Goal: Task Accomplishment & Management: Use online tool/utility

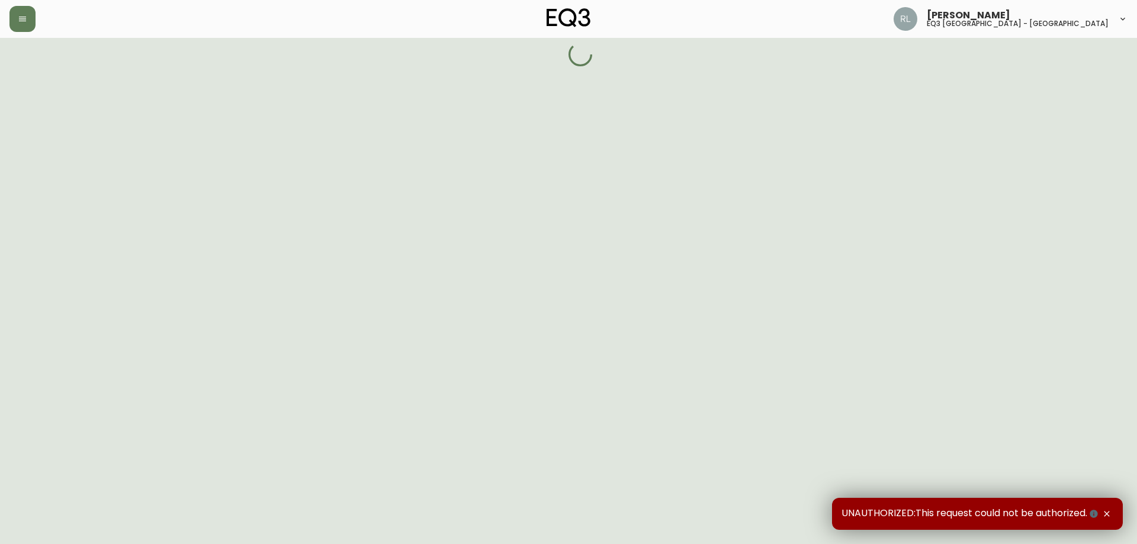
click at [1107, 513] on icon "button" at bounding box center [1106, 513] width 9 height 9
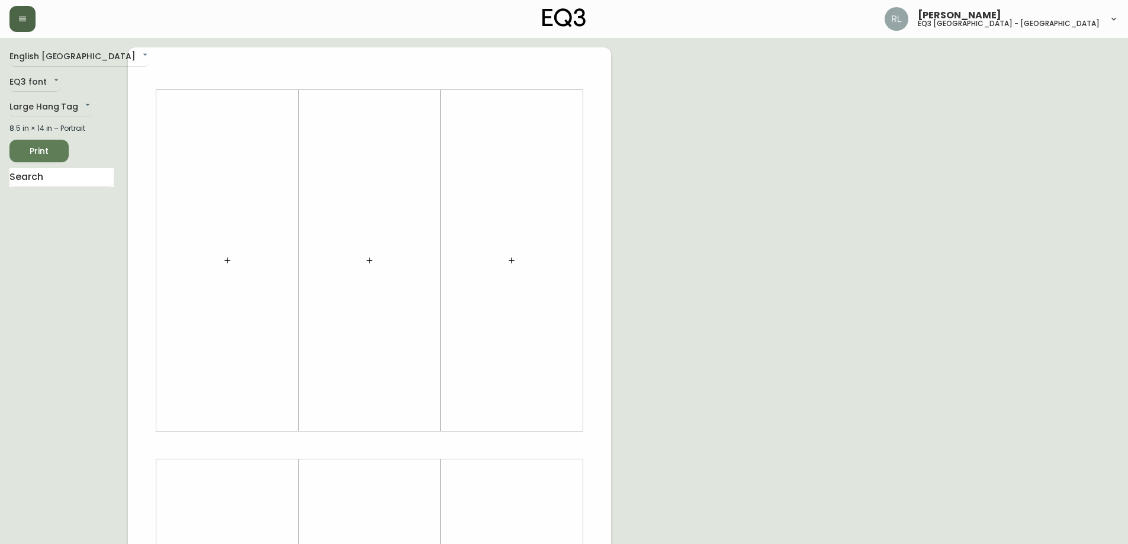
click at [23, 18] on icon "button" at bounding box center [22, 18] width 9 height 9
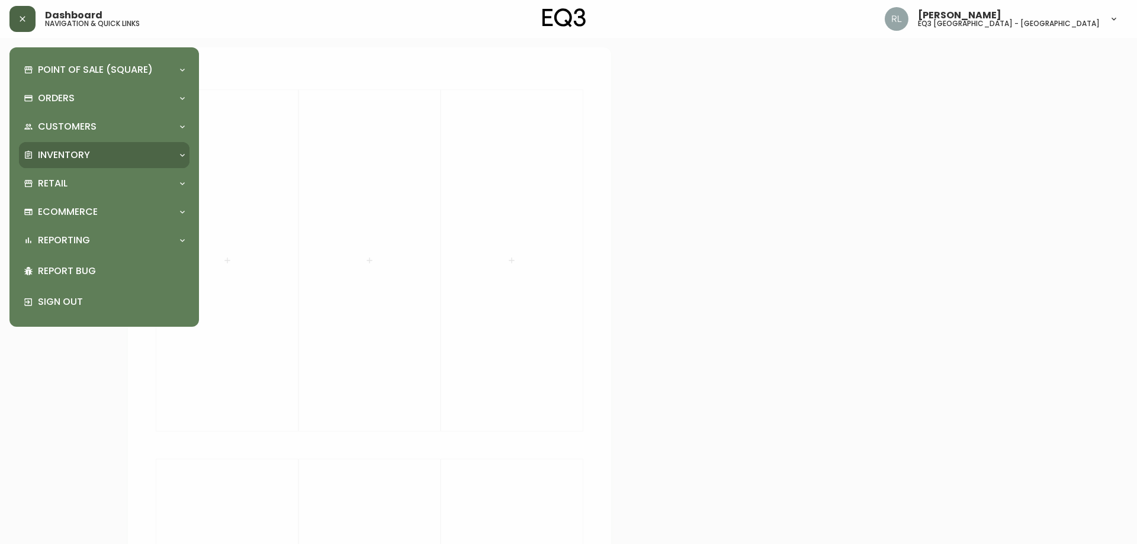
click at [69, 150] on p "Inventory" at bounding box center [64, 155] width 52 height 13
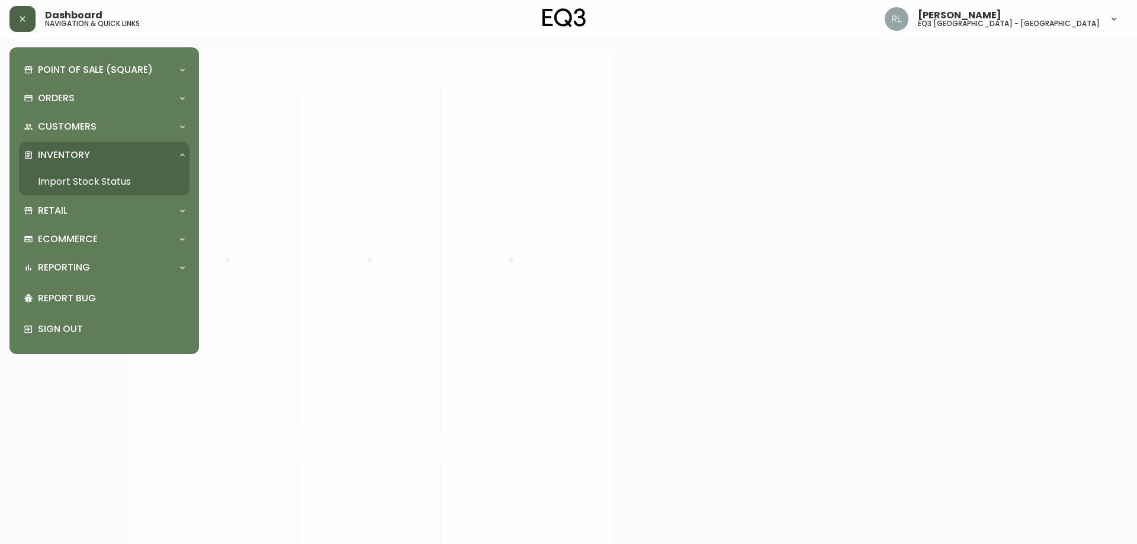
click at [72, 175] on link "Import Stock Status" at bounding box center [104, 181] width 171 height 27
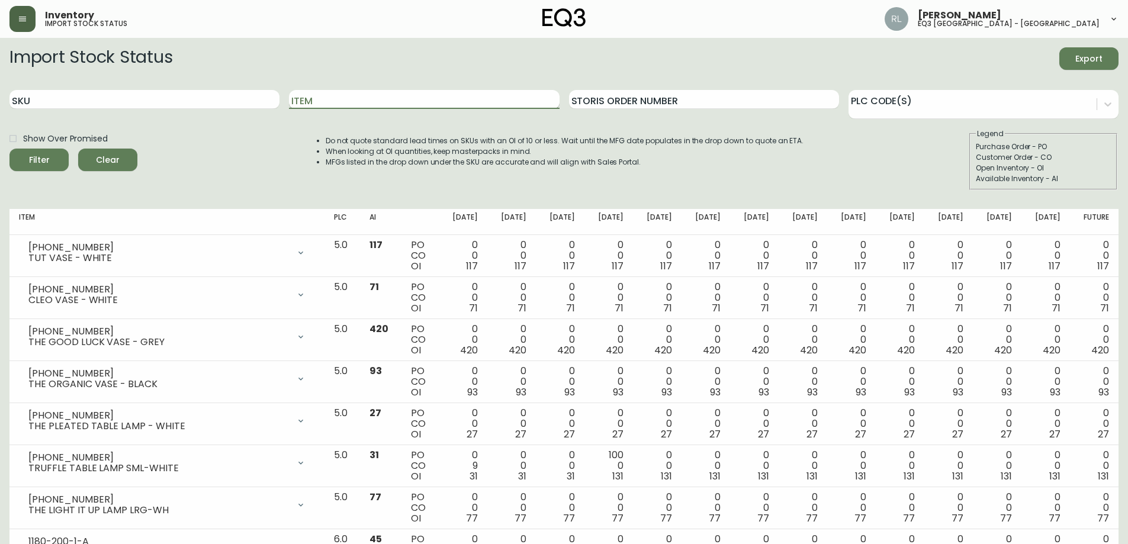
click at [310, 97] on input "Item" at bounding box center [424, 99] width 270 height 19
type input "verve"
click at [9, 149] on button "Filter" at bounding box center [38, 160] width 59 height 23
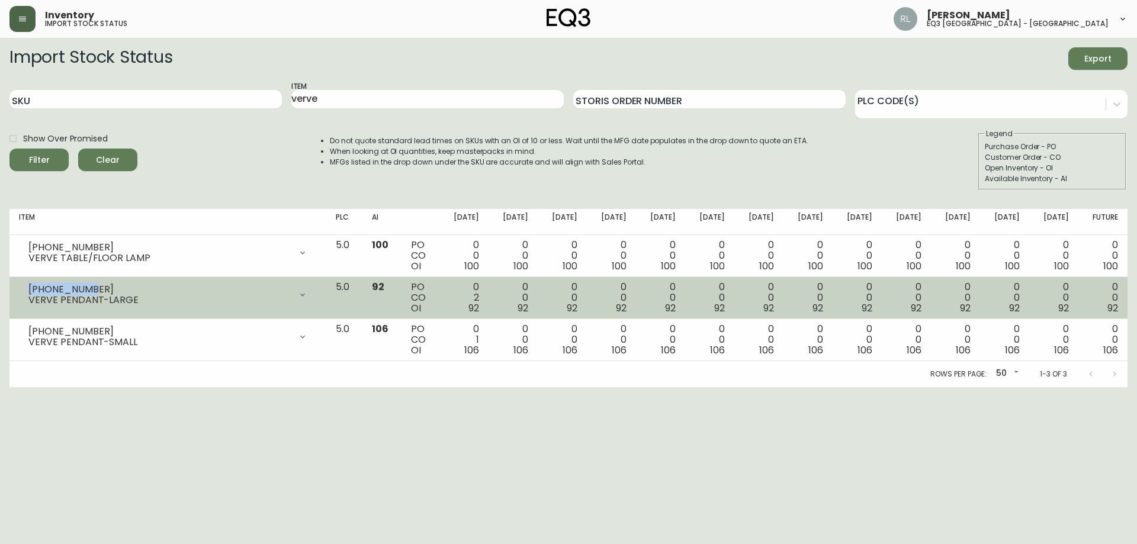
copy div "[PHONE_NUMBER]"
drag, startPoint x: 88, startPoint y: 288, endPoint x: 23, endPoint y: 293, distance: 65.3
click at [23, 293] on div "[PHONE_NUMBER] VERVE PENDANT-LARGE" at bounding box center [168, 295] width 298 height 26
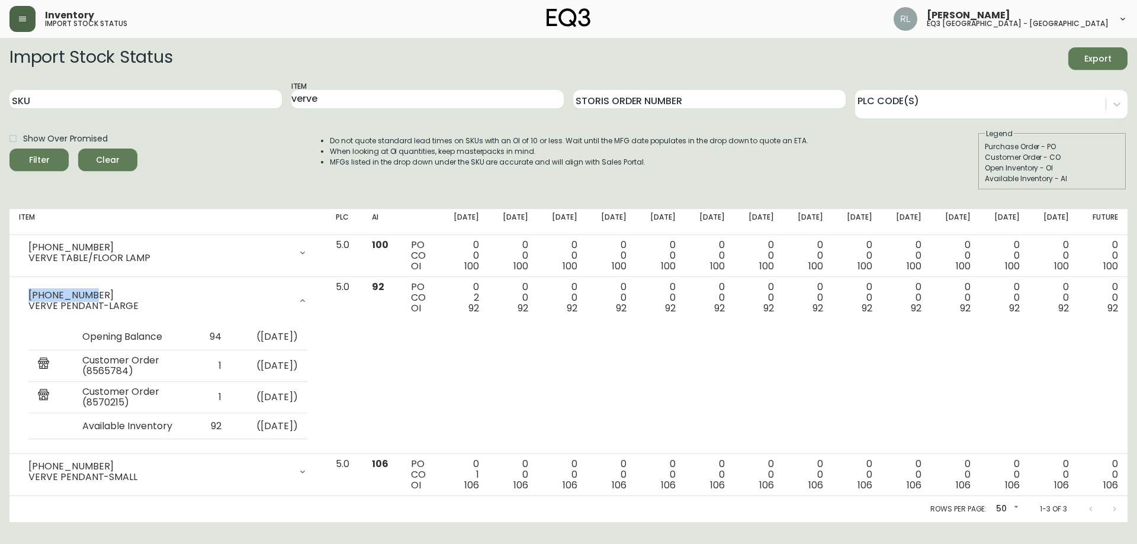
click at [753, 166] on li "MFGs listed in the drop down under the SKU are accurate and will align with Sal…" at bounding box center [569, 162] width 478 height 11
click at [170, 93] on input "SKU" at bounding box center [145, 99] width 272 height 19
type input "3180"
click at [9, 149] on button "Filter" at bounding box center [38, 160] width 59 height 23
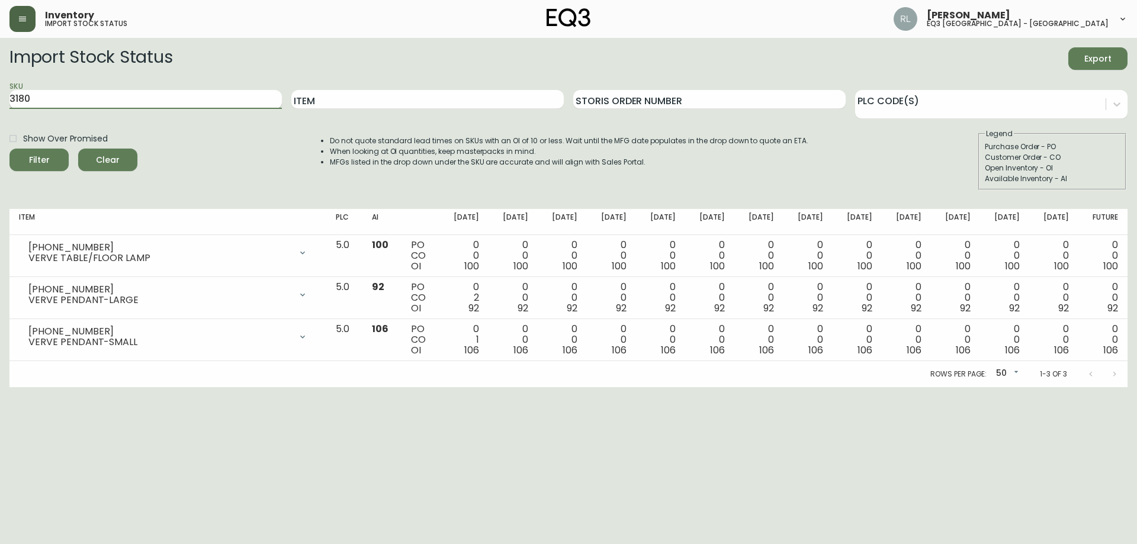
click at [9, 149] on button "Filter" at bounding box center [38, 160] width 59 height 23
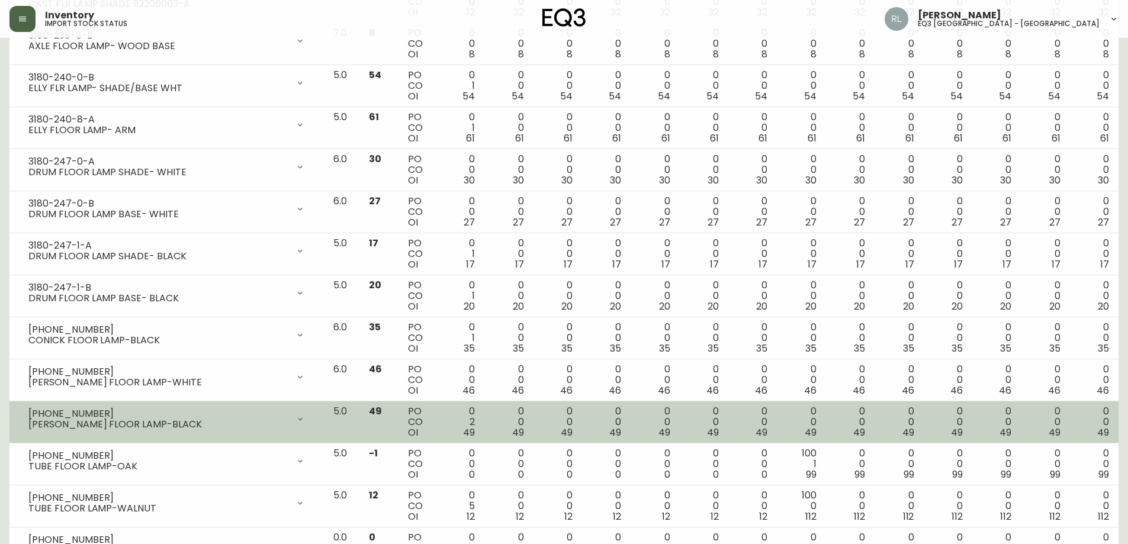
scroll to position [947, 0]
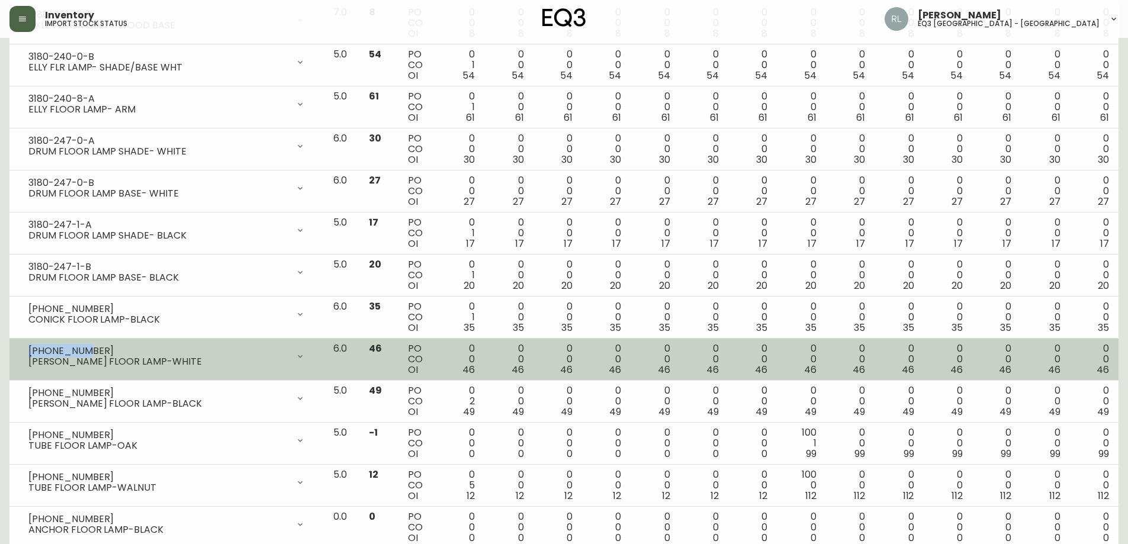
drag, startPoint x: 86, startPoint y: 346, endPoint x: 13, endPoint y: 345, distance: 72.9
click at [13, 345] on td "[PHONE_NUMBER] [PERSON_NAME] FLOOR LAMP-WHITE Opening Balance 46 ( [DATE] ) Ava…" at bounding box center [166, 360] width 314 height 42
copy div "[PHONE_NUMBER]"
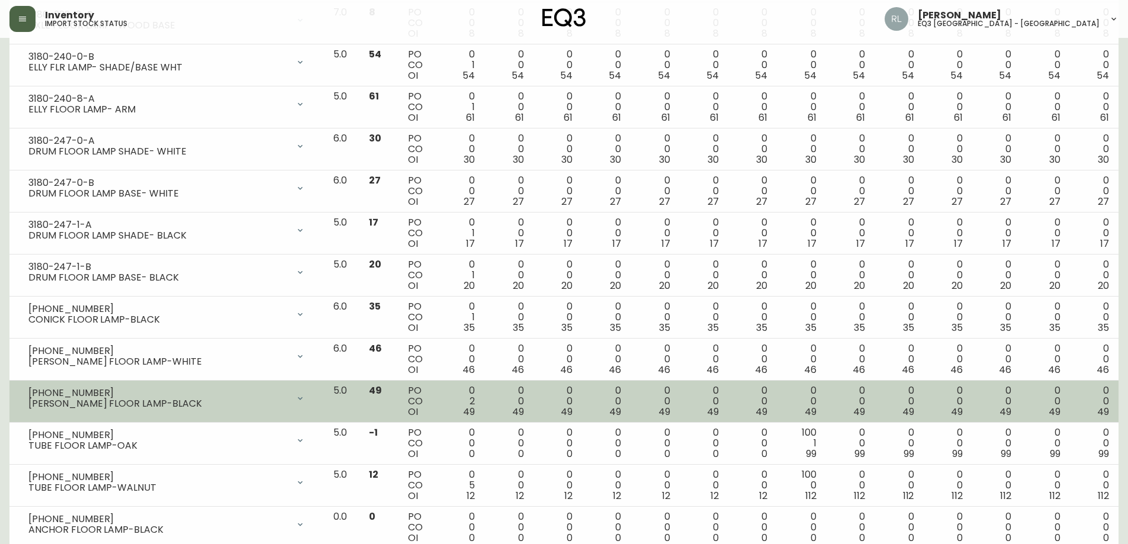
drag, startPoint x: 120, startPoint y: 388, endPoint x: 126, endPoint y: 394, distance: 7.5
click at [120, 388] on div "[PHONE_NUMBER]" at bounding box center [158, 393] width 260 height 11
drag, startPoint x: 85, startPoint y: 392, endPoint x: 31, endPoint y: 394, distance: 54.5
click at [31, 394] on div "[PHONE_NUMBER]" at bounding box center [158, 393] width 260 height 11
copy div "[PHONE_NUMBER]"
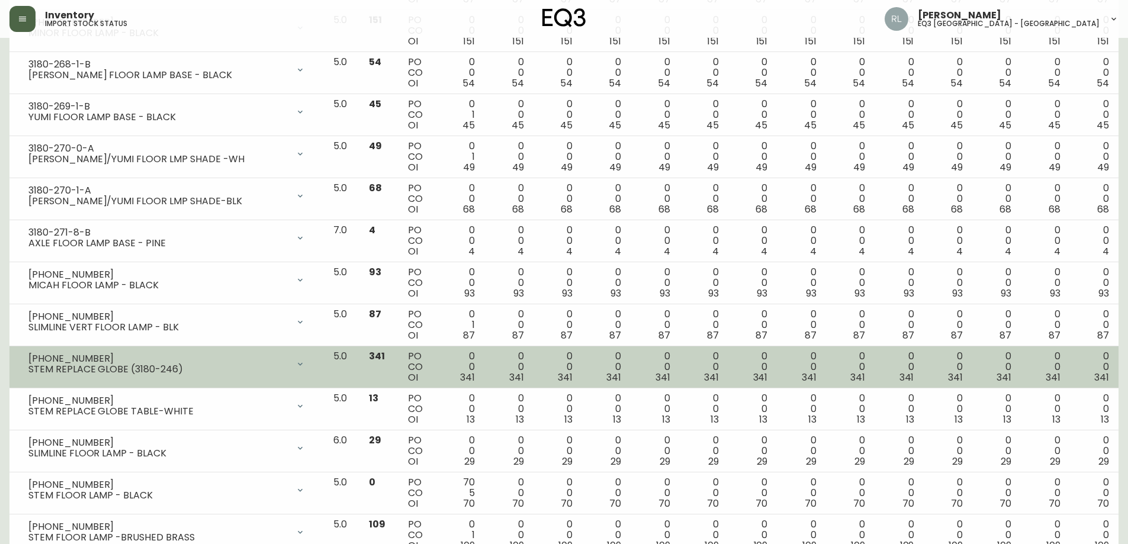
scroll to position [1717, 0]
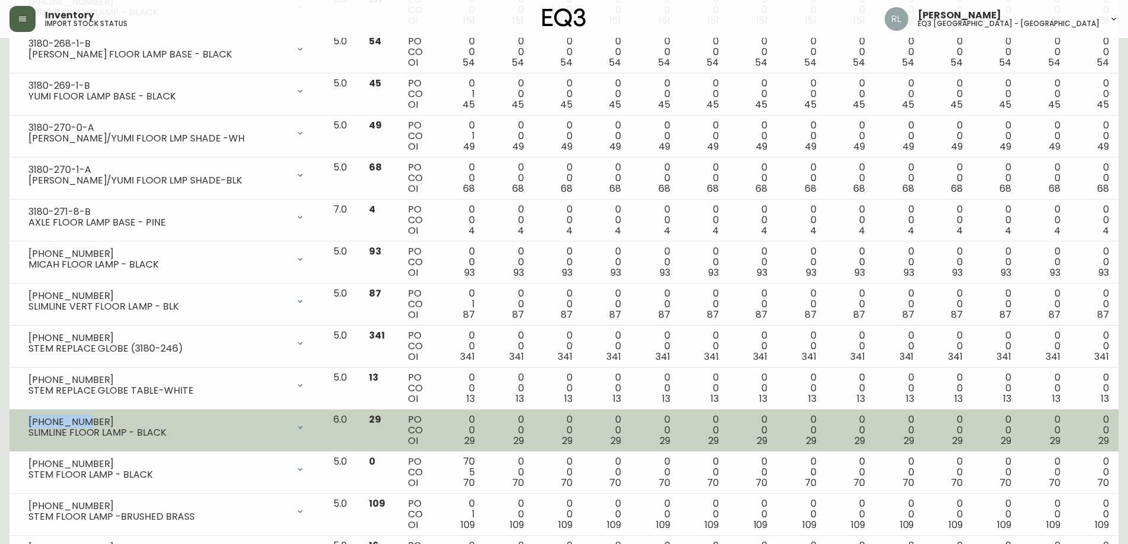
drag, startPoint x: 82, startPoint y: 420, endPoint x: 27, endPoint y: 420, distance: 54.5
click at [27, 420] on div "[PHONE_NUMBER] SLIMLINE FLOOR LAMP - BLACK" at bounding box center [166, 427] width 295 height 26
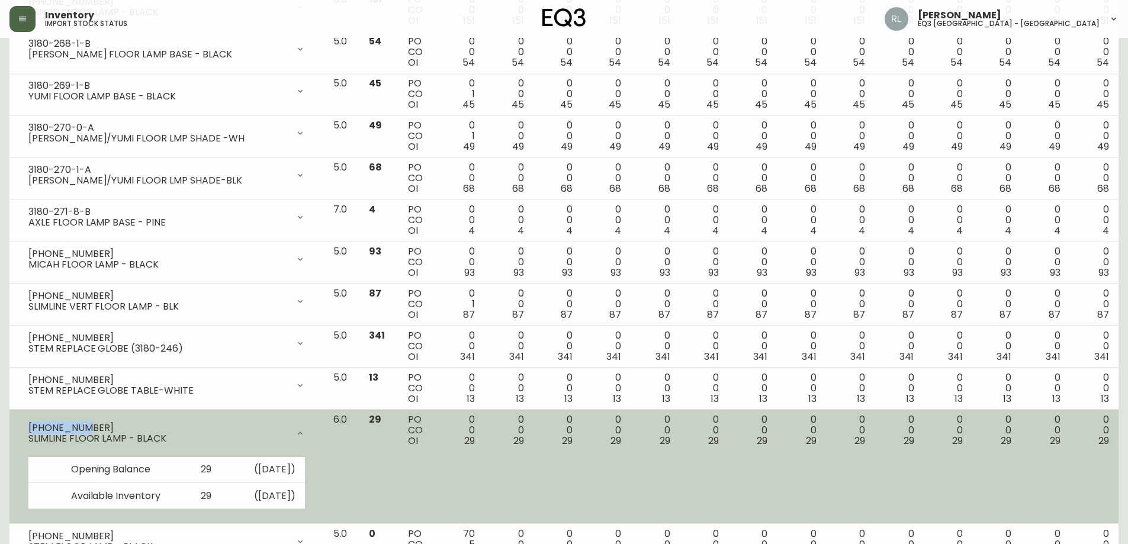
copy div "[PHONE_NUMBER]"
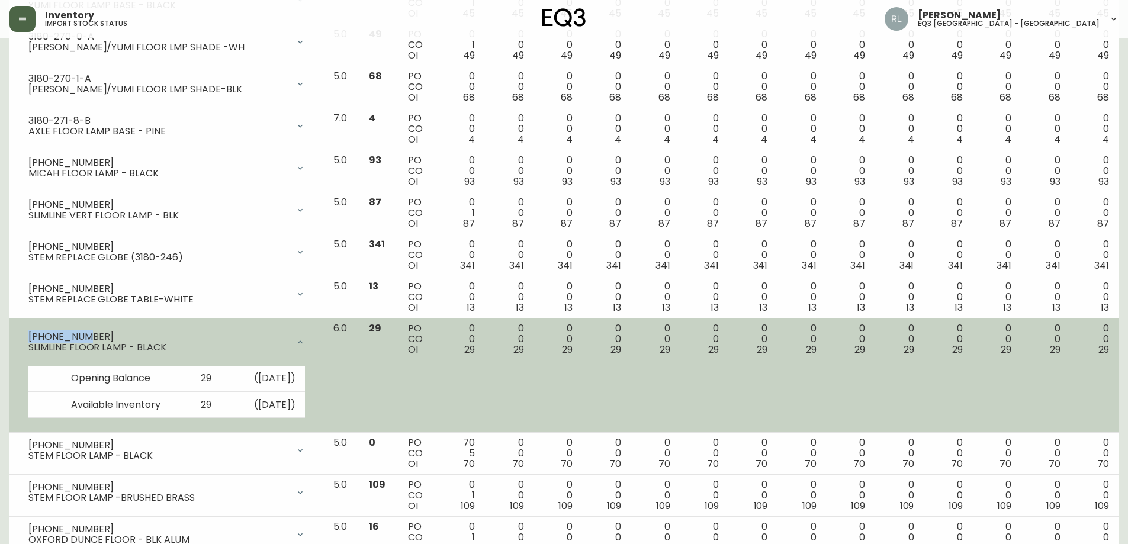
scroll to position [1836, 0]
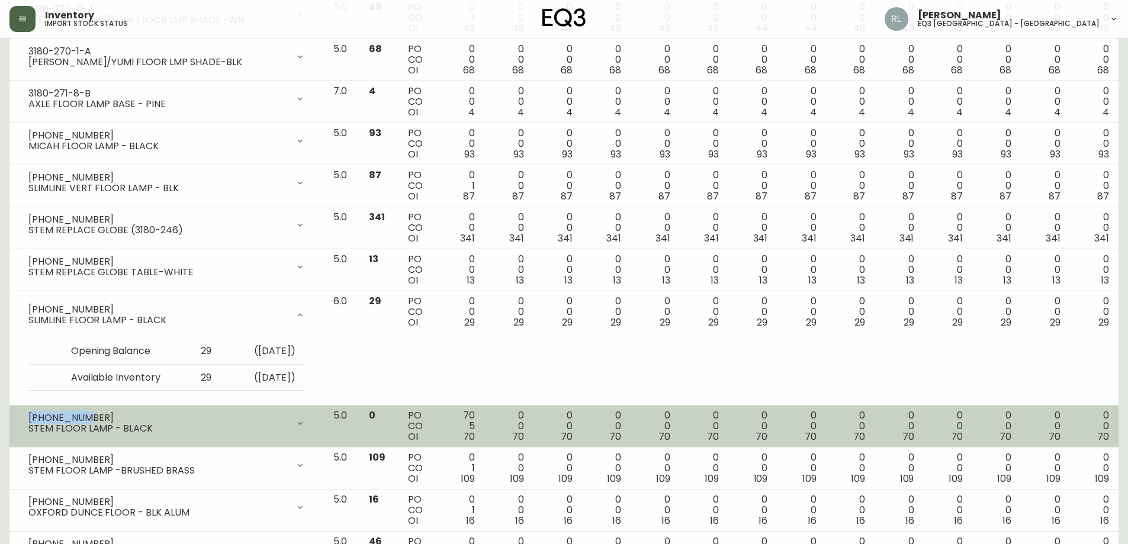
drag, startPoint x: 86, startPoint y: 418, endPoint x: 30, endPoint y: 416, distance: 55.7
click at [30, 416] on div "[PHONE_NUMBER]" at bounding box center [158, 418] width 260 height 11
copy div "[PHONE_NUMBER]"
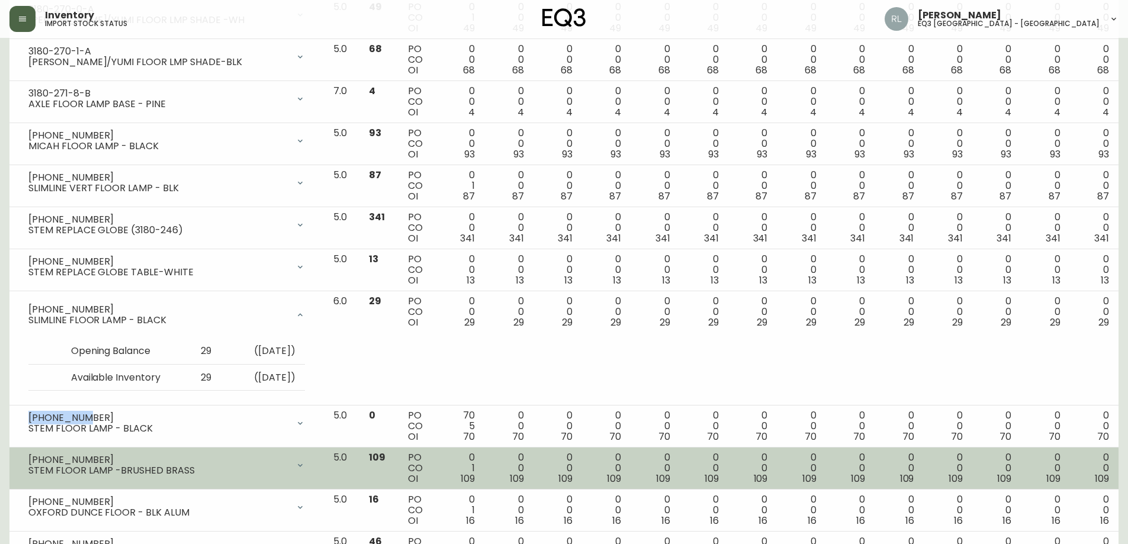
click at [130, 461] on div "[PHONE_NUMBER]" at bounding box center [158, 460] width 260 height 11
drag, startPoint x: 89, startPoint y: 457, endPoint x: 31, endPoint y: 457, distance: 58.6
click at [31, 457] on div "[PHONE_NUMBER]" at bounding box center [158, 460] width 260 height 11
copy div "[PHONE_NUMBER]"
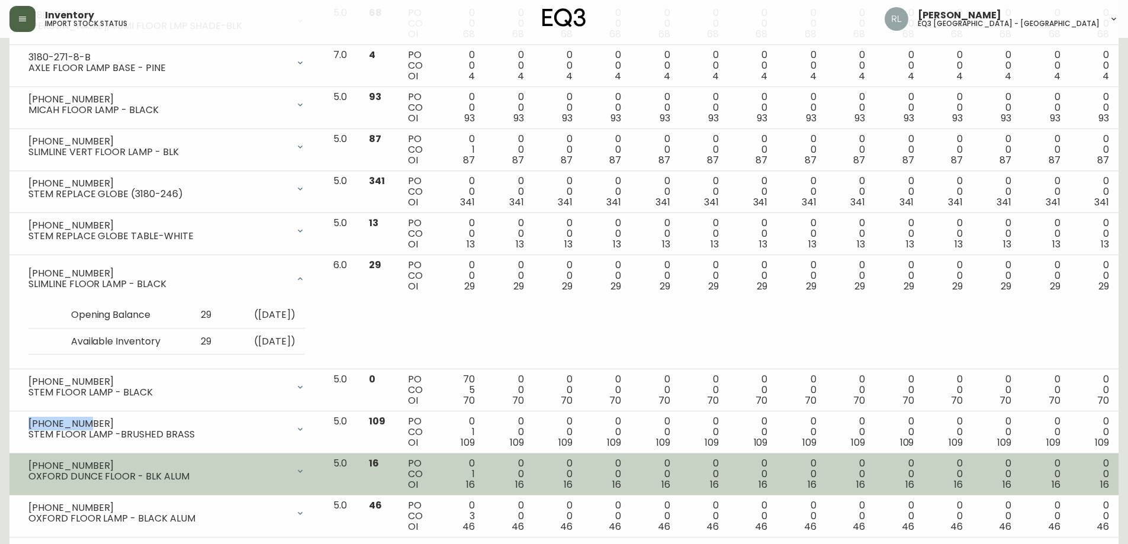
scroll to position [1891, 0]
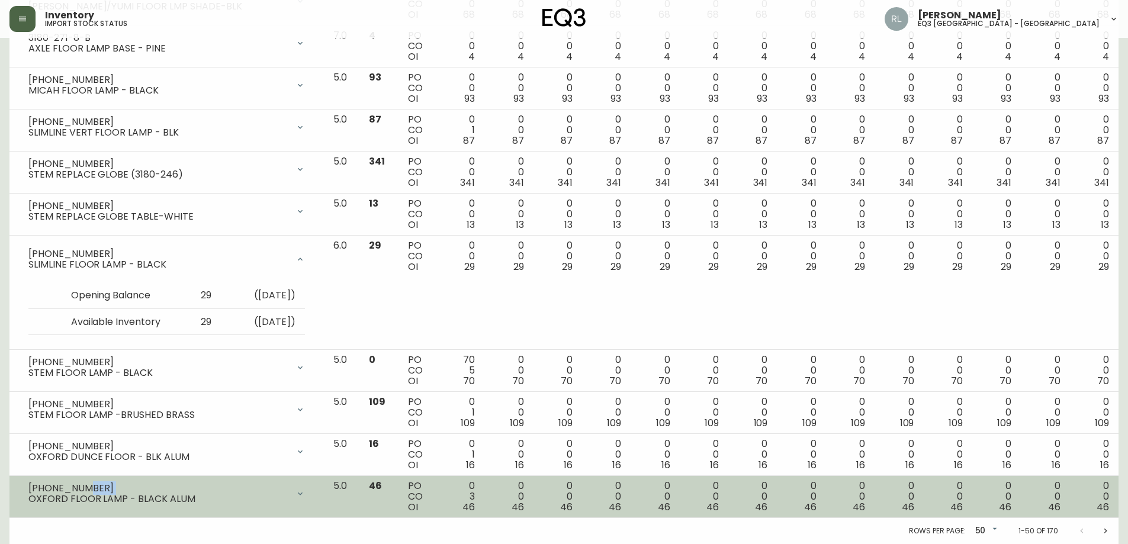
drag, startPoint x: 84, startPoint y: 485, endPoint x: 30, endPoint y: 492, distance: 54.3
click at [30, 492] on div "[PHONE_NUMBER] OXFORD FLOOR LAMP - BLACK ALUM" at bounding box center [158, 493] width 260 height 21
drag, startPoint x: 30, startPoint y: 487, endPoint x: 81, endPoint y: 484, distance: 51.6
click at [81, 484] on div "[PHONE_NUMBER]" at bounding box center [158, 488] width 260 height 11
copy div "[PHONE_NUMBER]"
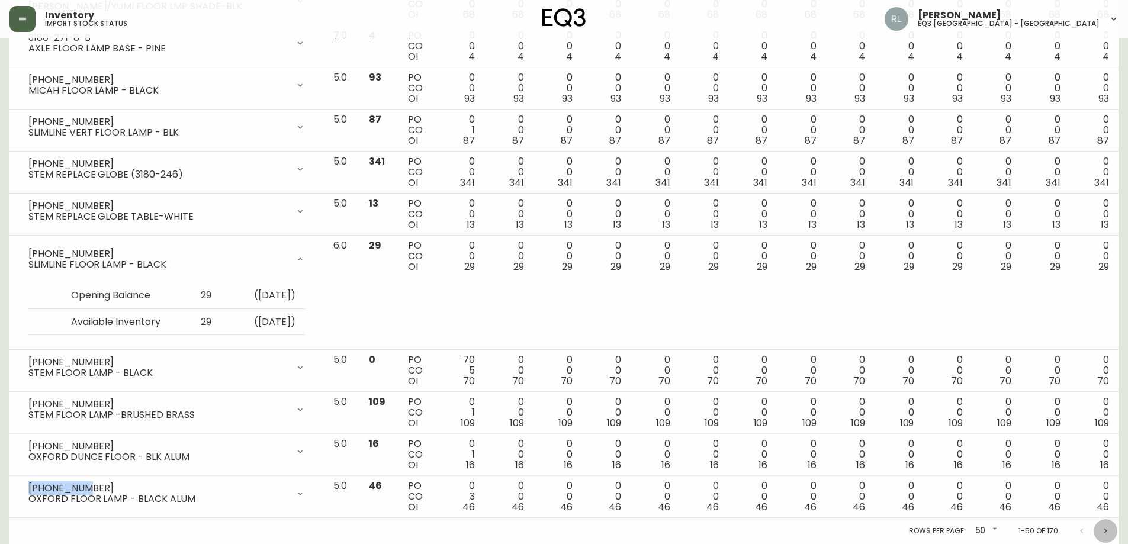
click at [1105, 532] on icon "Next page" at bounding box center [1105, 531] width 3 height 5
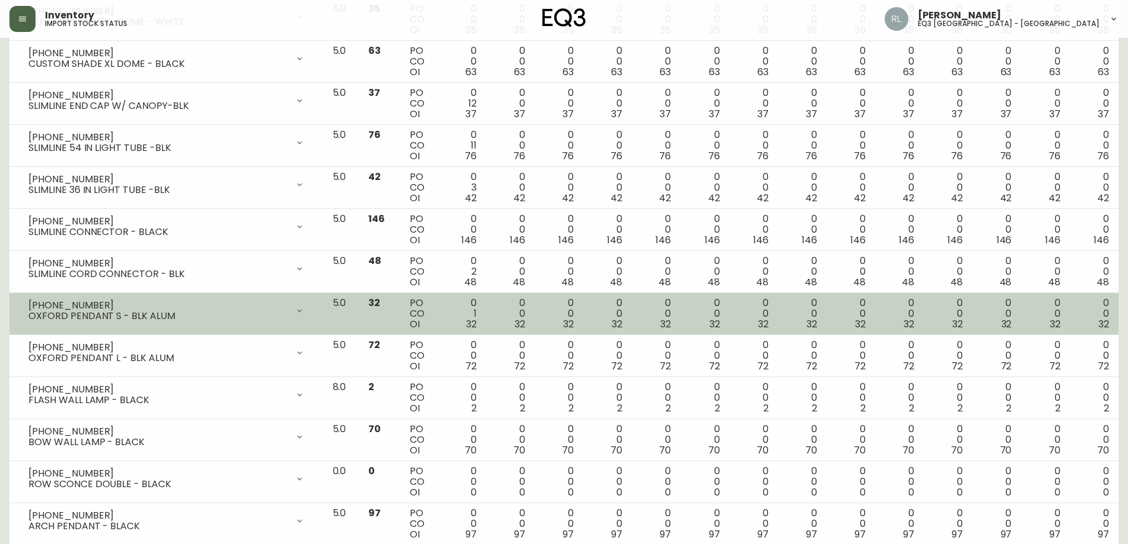
scroll to position [592, 0]
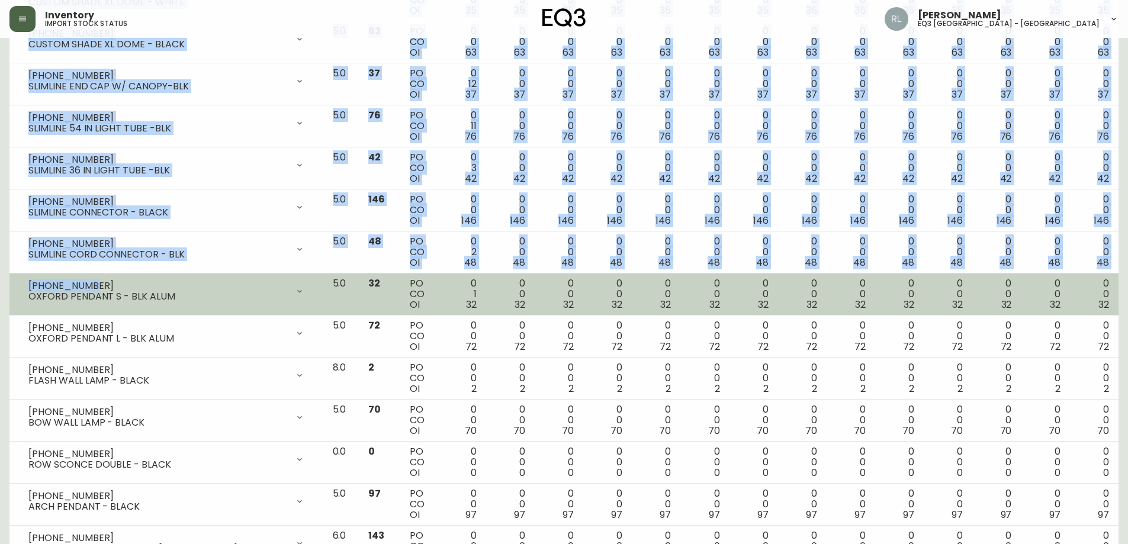
drag, startPoint x: 84, startPoint y: 284, endPoint x: 17, endPoint y: 282, distance: 67.5
click at [11, 282] on td "[PHONE_NUMBER] [GEOGRAPHIC_DATA] PENDANT S - BLK ALUM Opening Balance 33 ( [DAT…" at bounding box center [166, 295] width 314 height 42
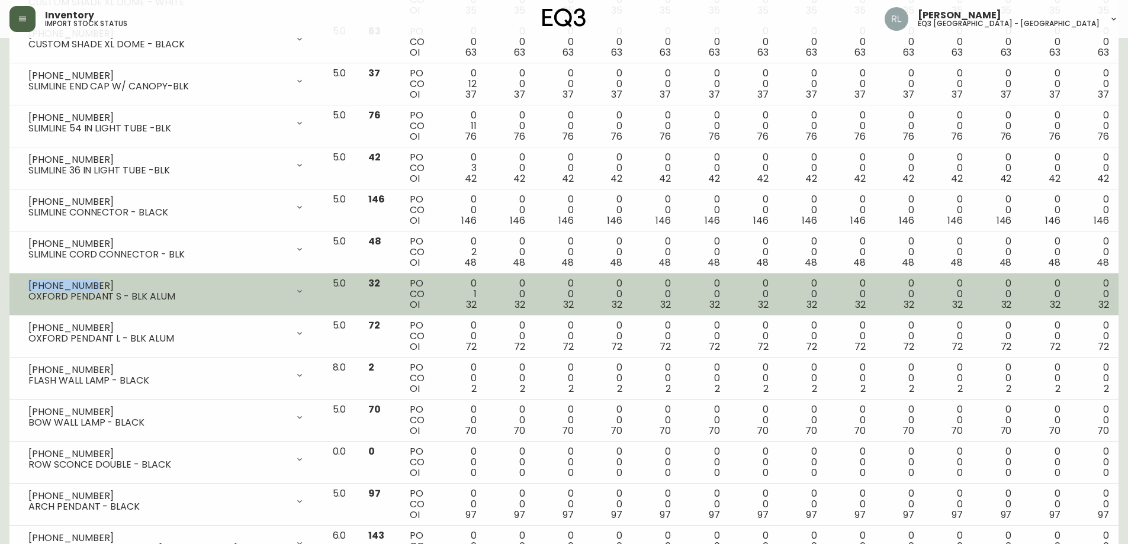
copy div "[PHONE_NUMBER]"
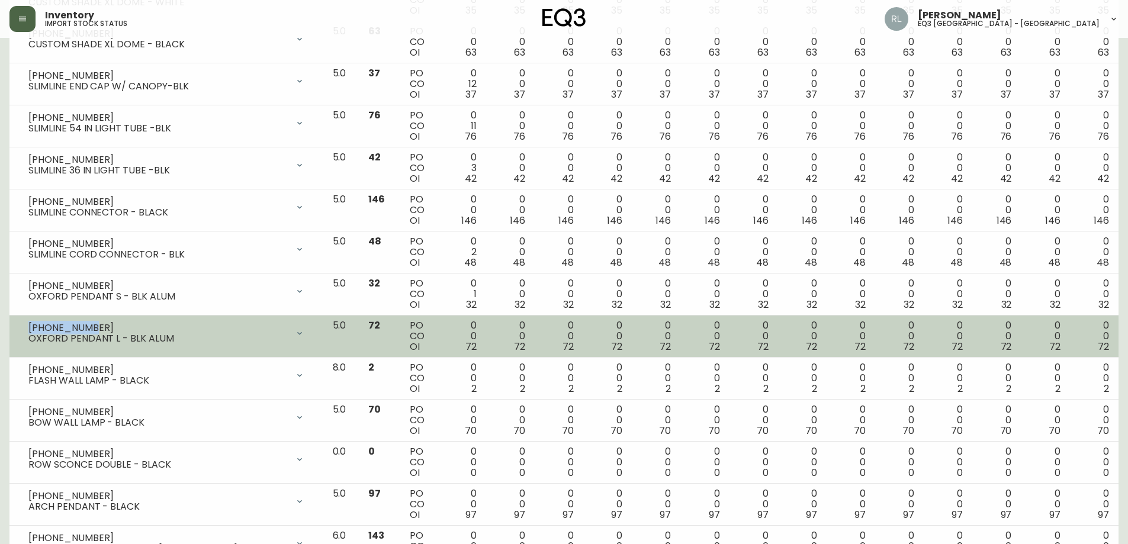
drag, startPoint x: 86, startPoint y: 328, endPoint x: 27, endPoint y: 324, distance: 58.8
click at [27, 324] on div "[PHONE_NUMBER] [GEOGRAPHIC_DATA] PENDANT L - BLK ALUM" at bounding box center [166, 333] width 295 height 26
copy div "[PHONE_NUMBER]"
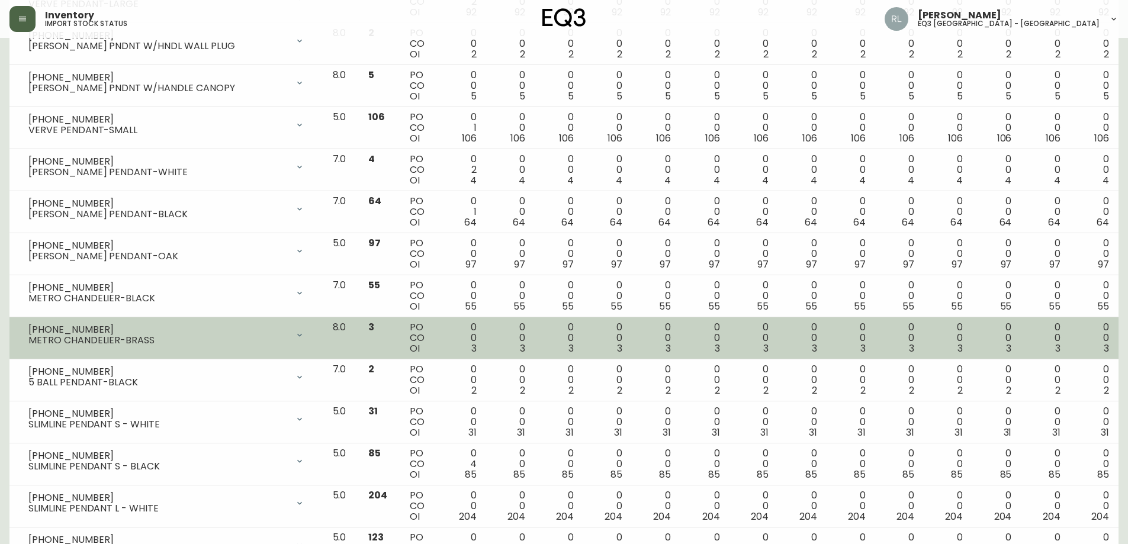
scroll to position [1776, 0]
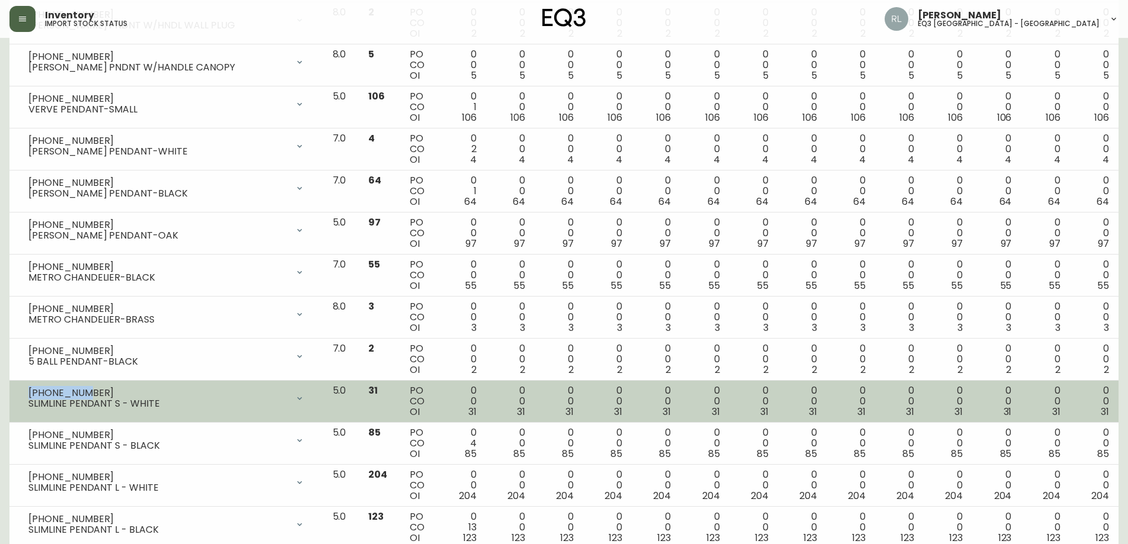
drag, startPoint x: 94, startPoint y: 391, endPoint x: 26, endPoint y: 385, distance: 67.8
click at [26, 385] on div "[PHONE_NUMBER] SLIMLINE PENDANT S - WHITE" at bounding box center [166, 398] width 295 height 26
copy div "[PHONE_NUMBER]"
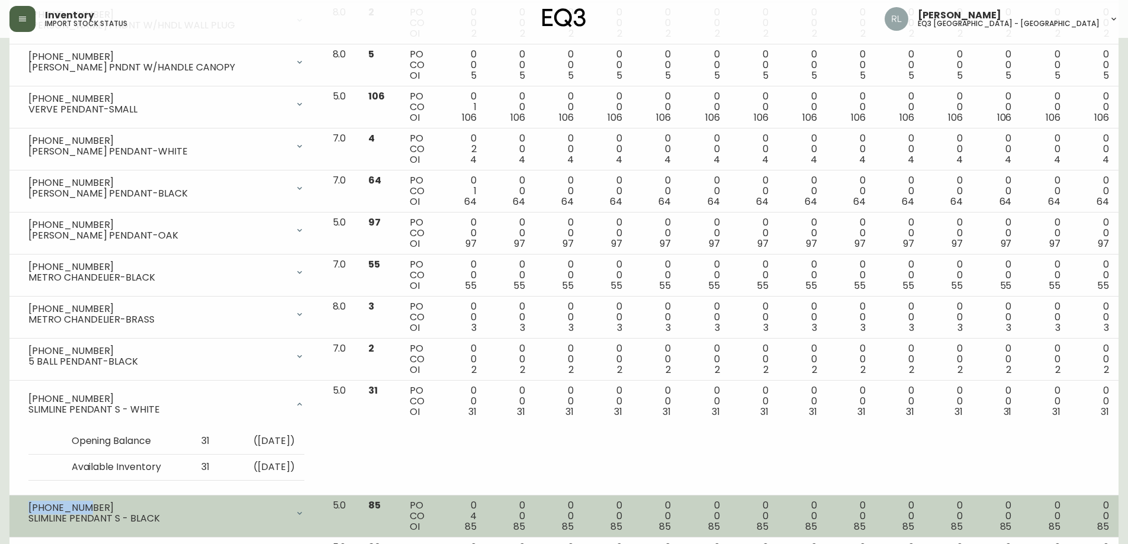
drag, startPoint x: 82, startPoint y: 506, endPoint x: 25, endPoint y: 502, distance: 56.4
click at [25, 502] on div "[PHONE_NUMBER] SLIMLINE PENDANT S - BLACK" at bounding box center [166, 513] width 295 height 26
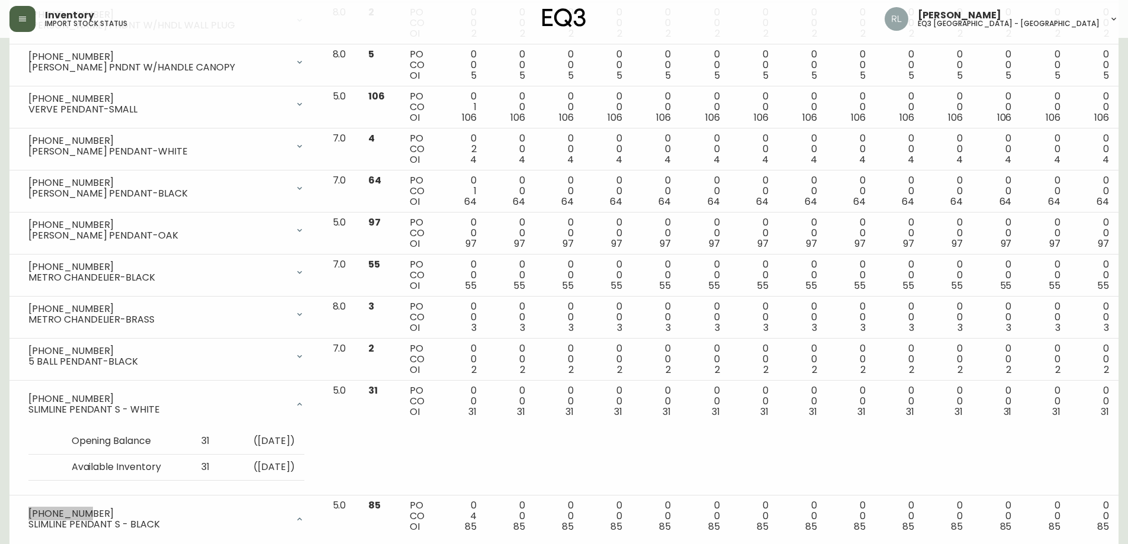
scroll to position [2068, 0]
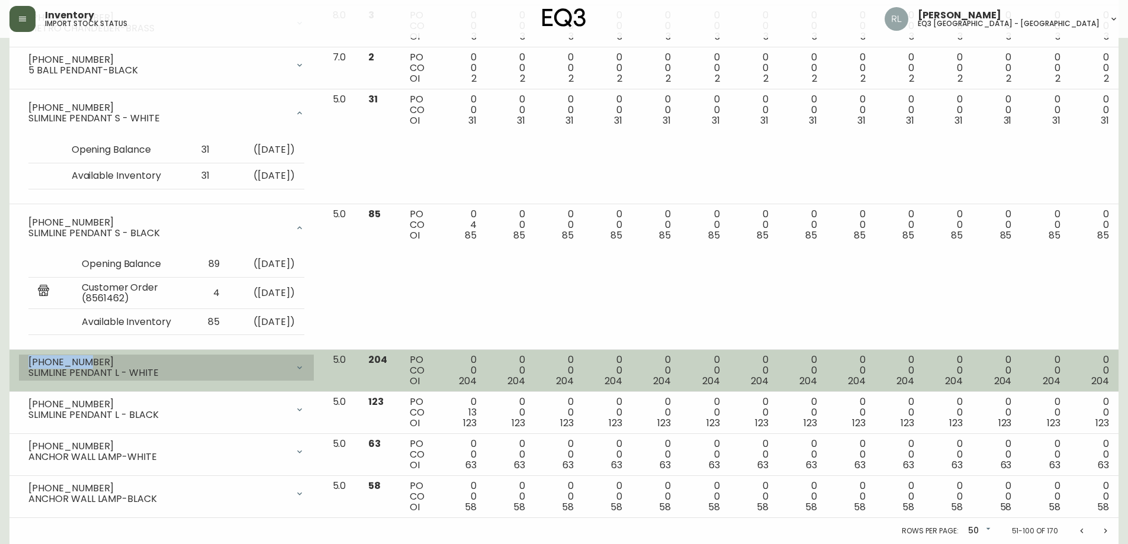
drag, startPoint x: 89, startPoint y: 361, endPoint x: 28, endPoint y: 361, distance: 60.4
click at [28, 361] on div "[PHONE_NUMBER]" at bounding box center [157, 362] width 259 height 11
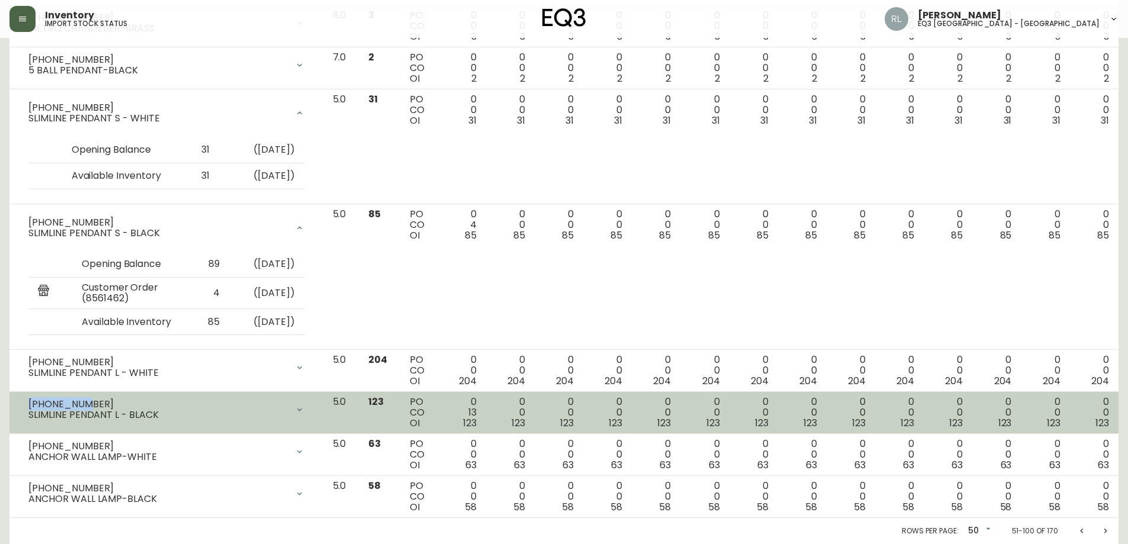
drag, startPoint x: 76, startPoint y: 400, endPoint x: 30, endPoint y: 398, distance: 45.6
click at [30, 399] on div "[PHONE_NUMBER]" at bounding box center [157, 404] width 259 height 11
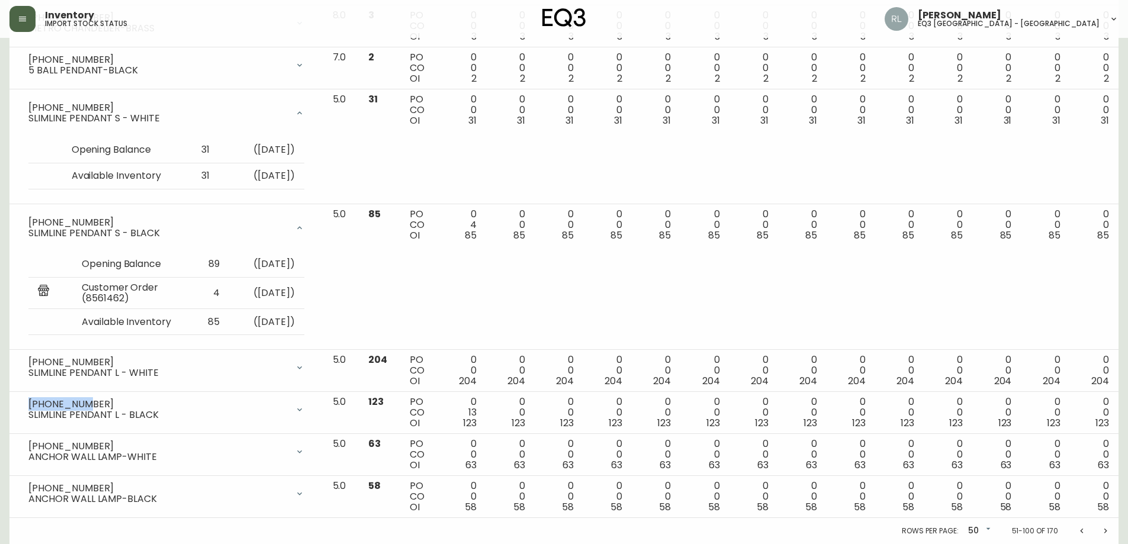
click at [1107, 533] on icon "Next page" at bounding box center [1105, 530] width 9 height 9
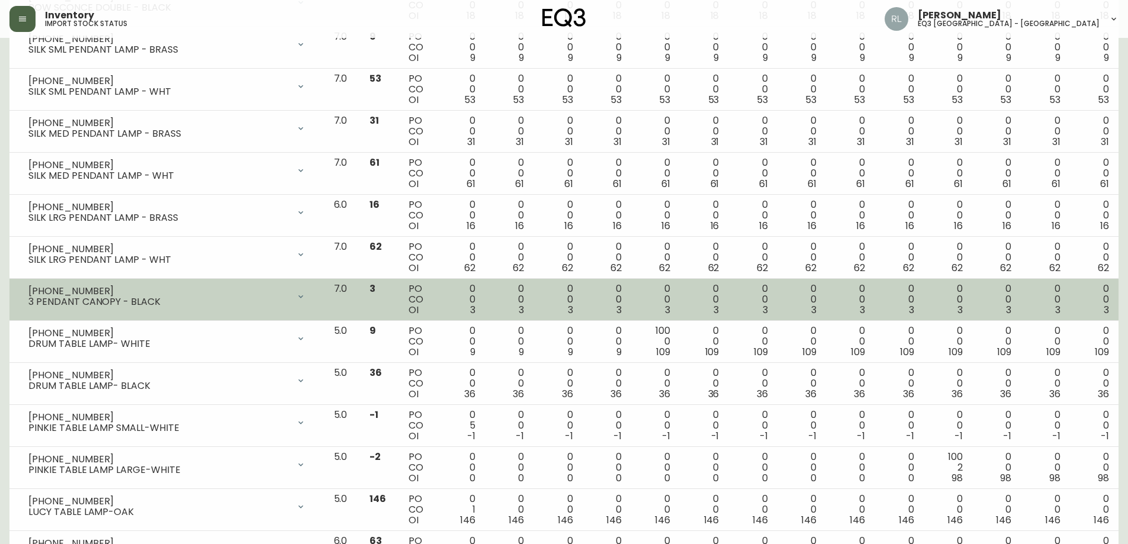
scroll to position [355, 0]
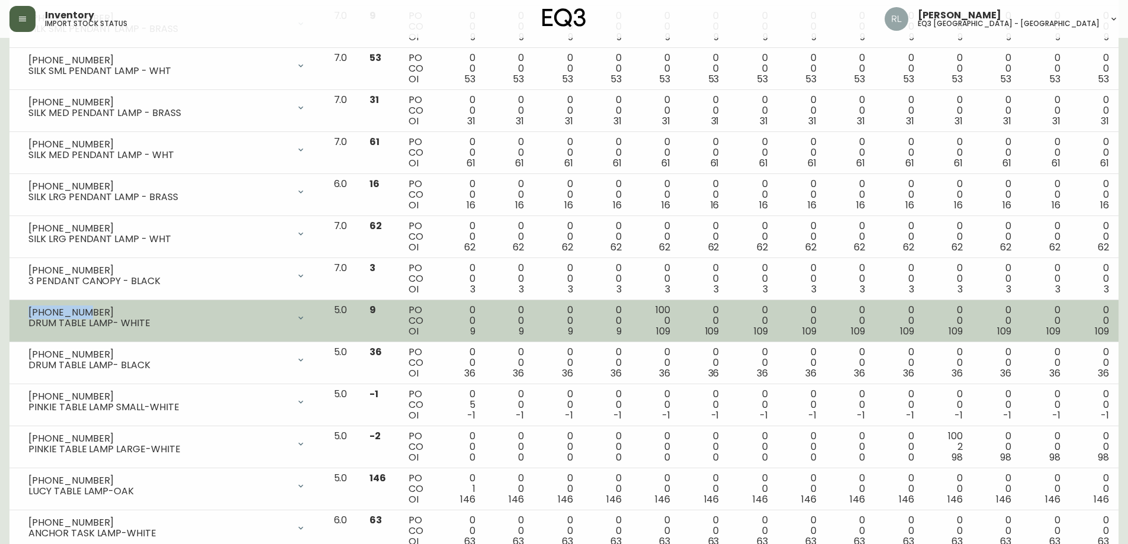
drag, startPoint x: 68, startPoint y: 311, endPoint x: 27, endPoint y: 311, distance: 40.9
click at [27, 311] on div "[PHONE_NUMBER] DRUM TABLE LAMP- WHITE" at bounding box center [167, 318] width 296 height 26
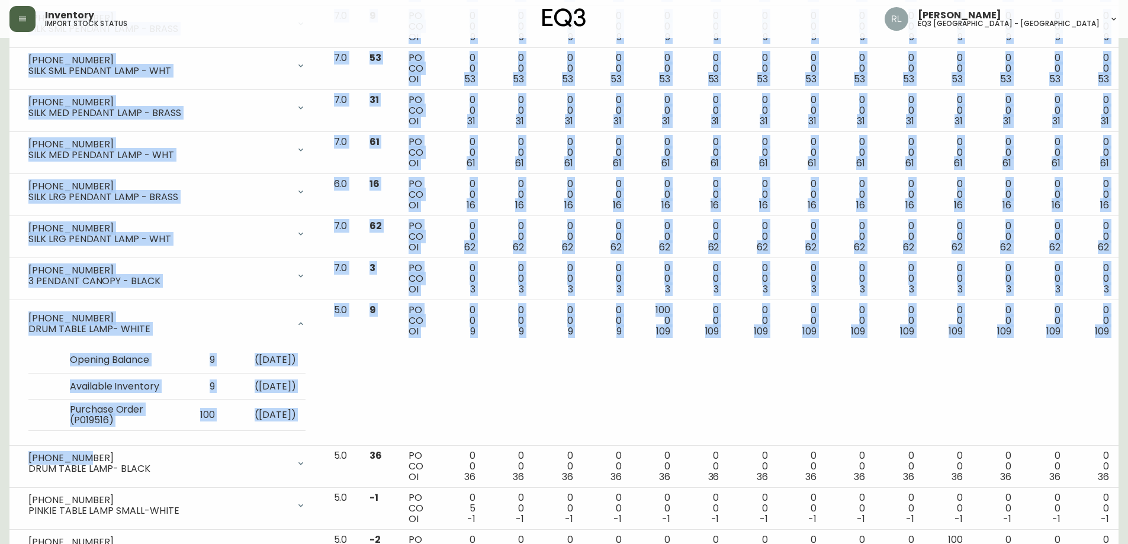
drag, startPoint x: 73, startPoint y: 458, endPoint x: 6, endPoint y: 456, distance: 67.5
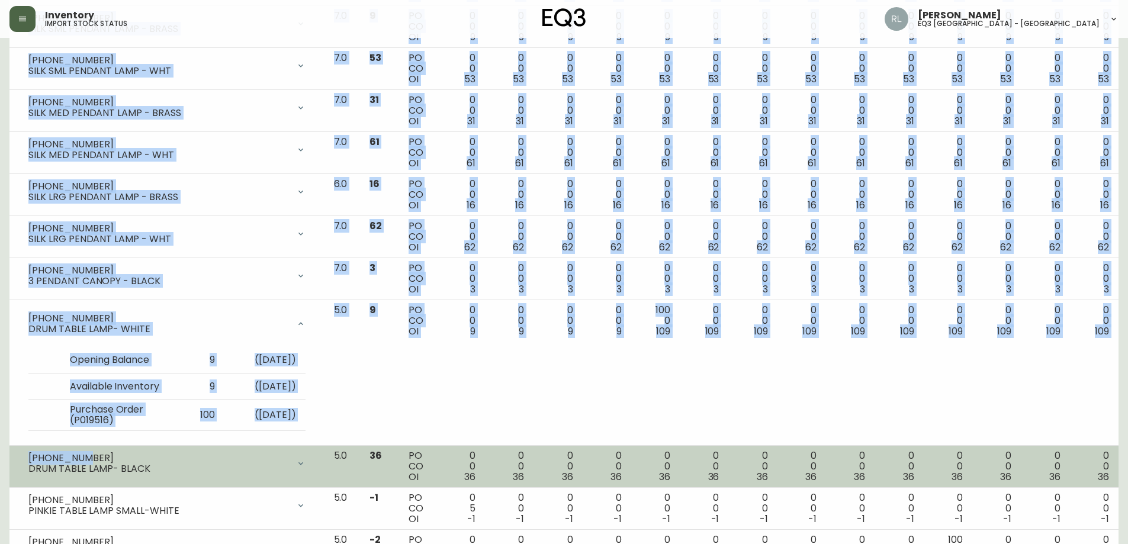
click at [100, 457] on div "[PHONE_NUMBER]" at bounding box center [158, 458] width 261 height 11
click at [97, 459] on div "[PHONE_NUMBER]" at bounding box center [158, 458] width 261 height 11
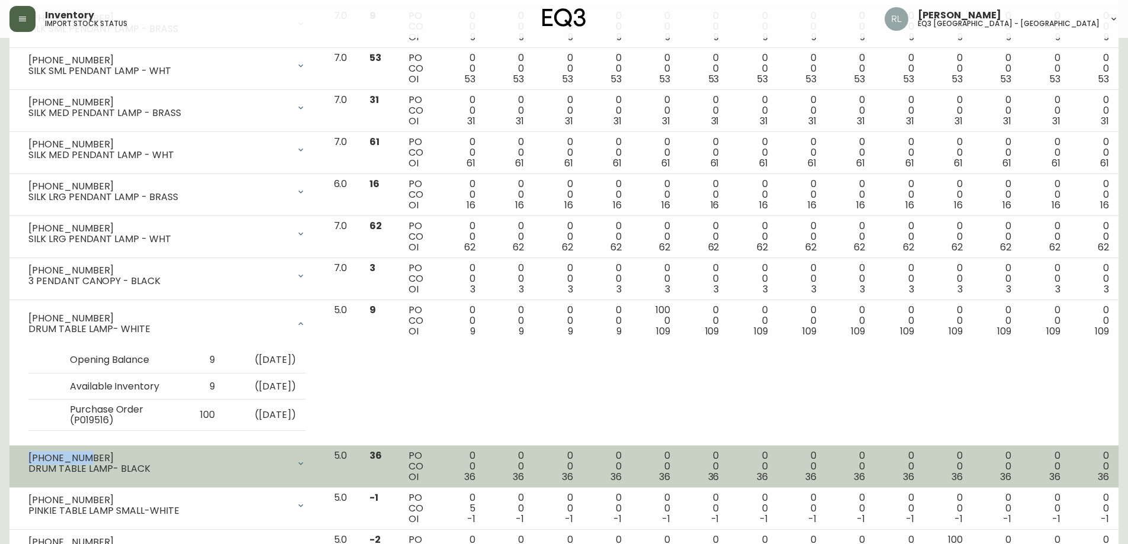
drag, startPoint x: 83, startPoint y: 460, endPoint x: 30, endPoint y: 458, distance: 52.7
click at [30, 458] on div "[PHONE_NUMBER]" at bounding box center [158, 458] width 261 height 11
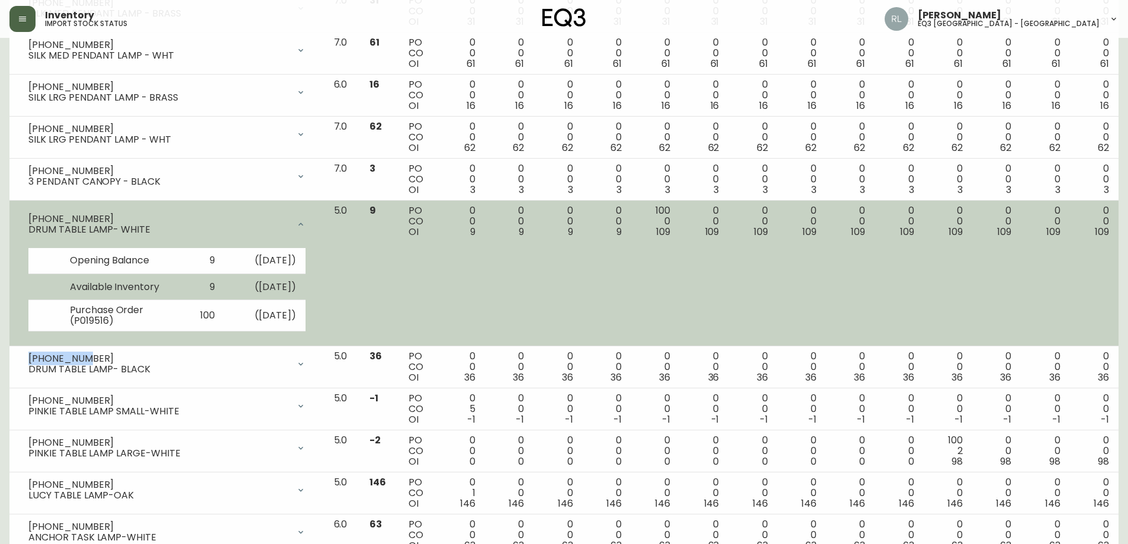
scroll to position [533, 0]
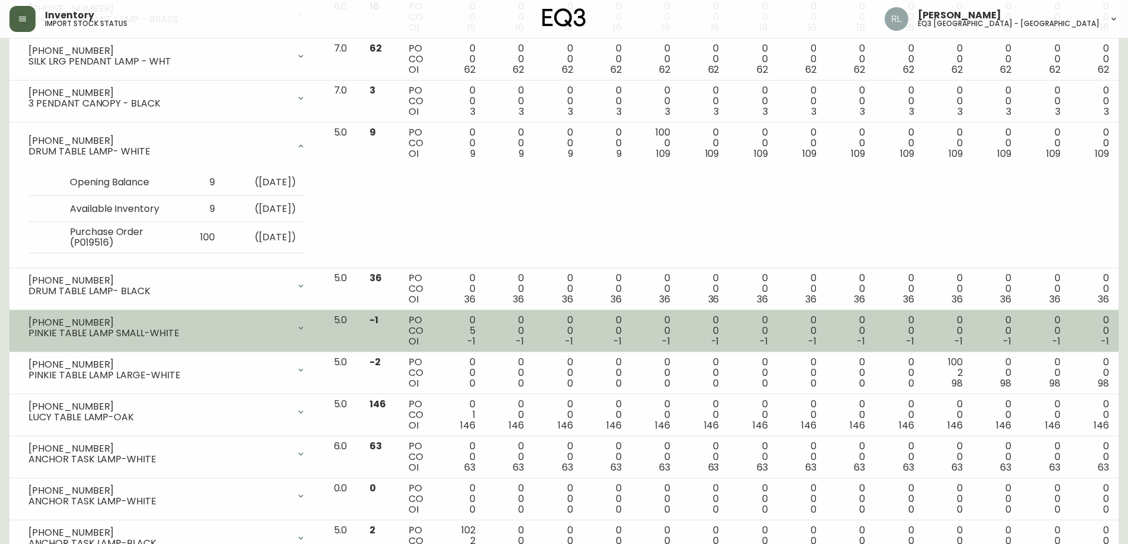
click at [230, 334] on div "PINKIE TABLE LAMP SMALL-WHITE" at bounding box center [158, 333] width 261 height 11
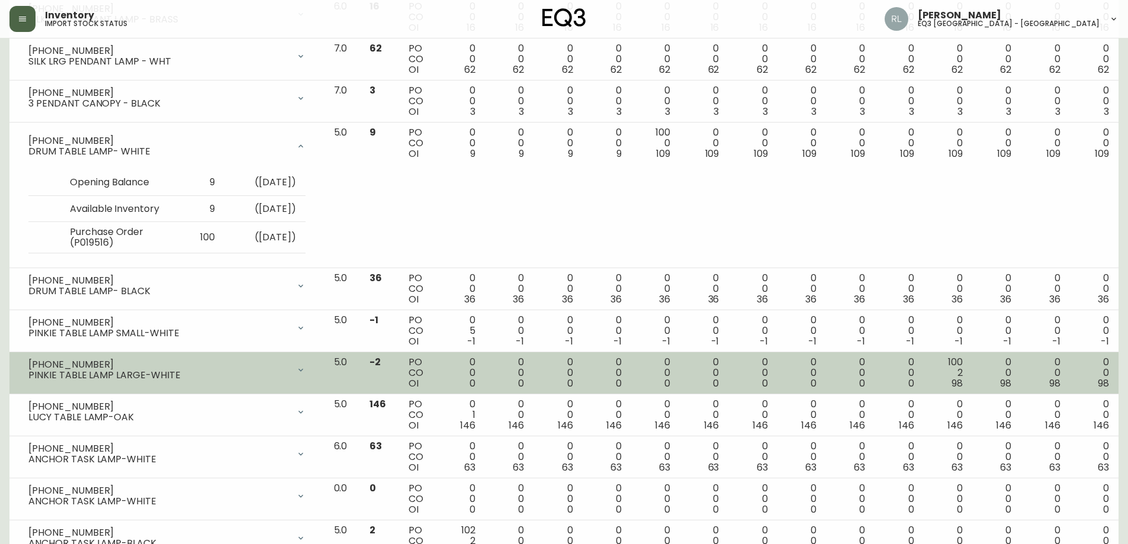
click at [230, 365] on div "[PHONE_NUMBER]" at bounding box center [158, 364] width 261 height 11
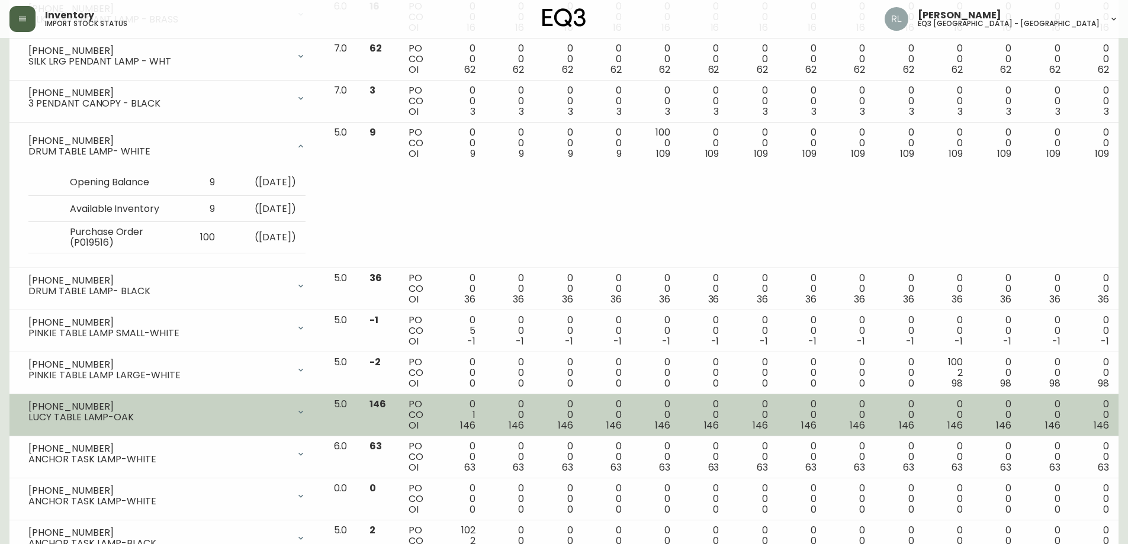
click at [231, 409] on div "[PHONE_NUMBER]" at bounding box center [158, 406] width 261 height 11
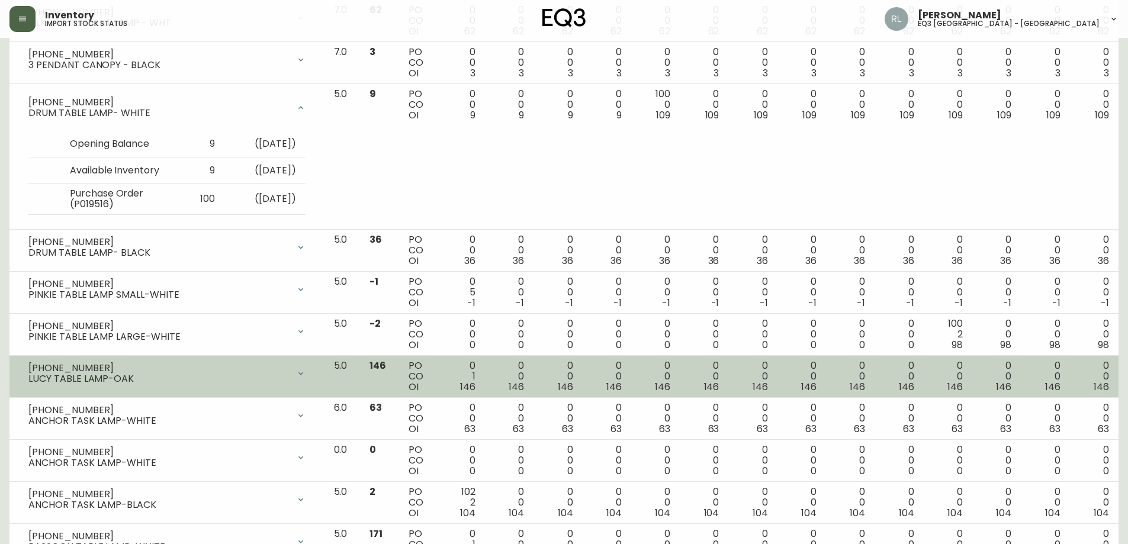
scroll to position [592, 0]
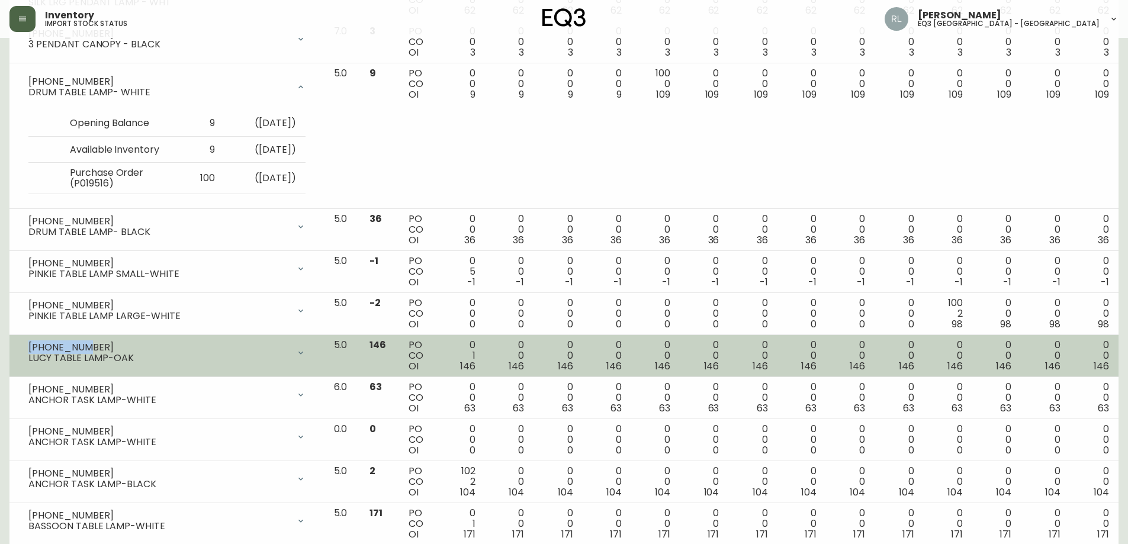
drag, startPoint x: 60, startPoint y: 349, endPoint x: 26, endPoint y: 349, distance: 34.3
click at [26, 349] on div "[PHONE_NUMBER] LUCY TABLE LAMP-OAK" at bounding box center [167, 353] width 296 height 26
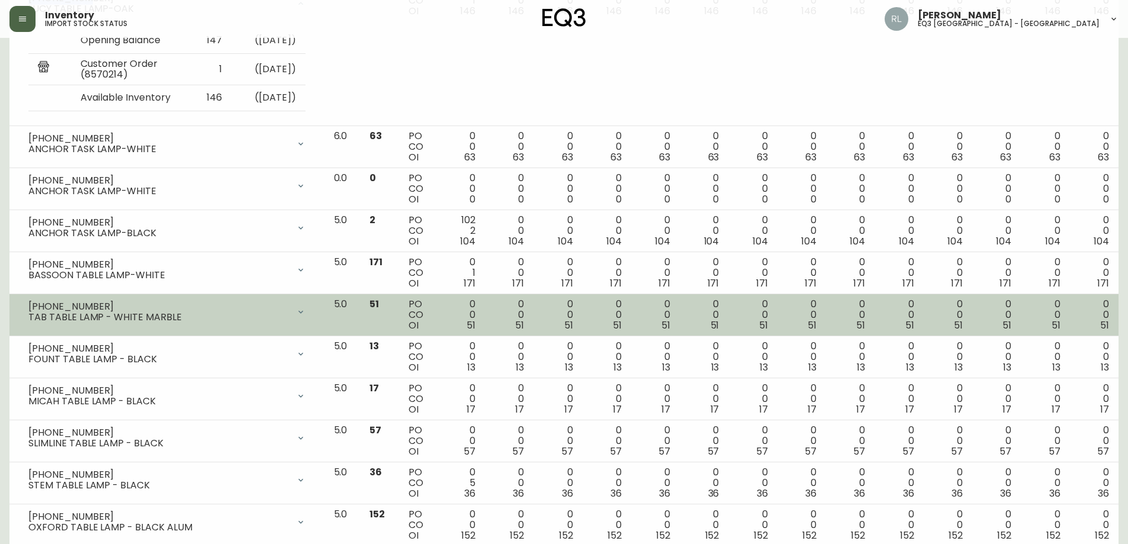
scroll to position [1007, 0]
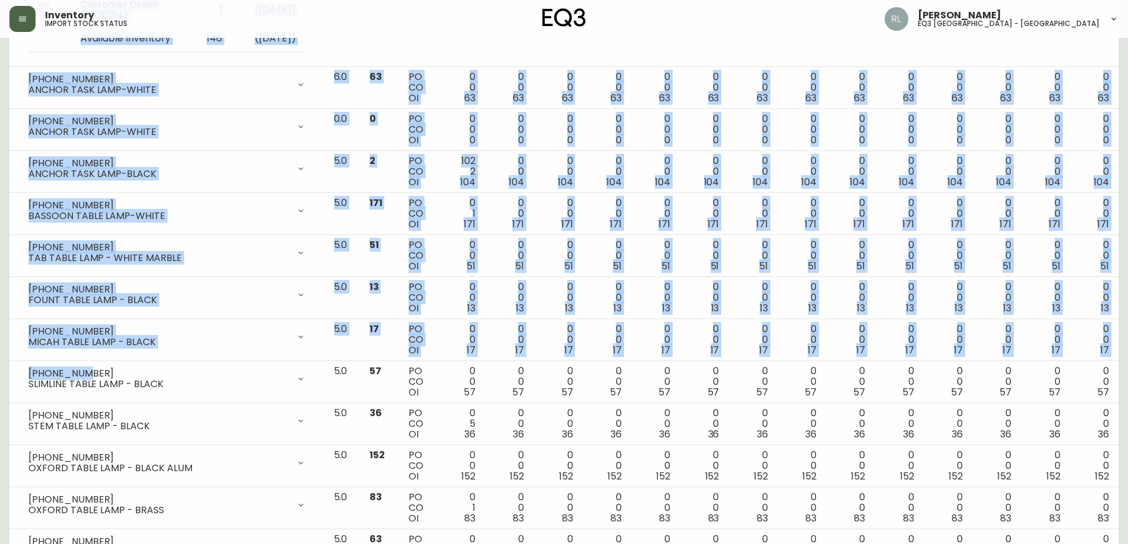
drag, startPoint x: 85, startPoint y: 369, endPoint x: 5, endPoint y: 367, distance: 79.4
click at [5, 367] on main "Import Stock Status Export SKU 3180 Item Storis Order Number PLC Code(s) Show O…" at bounding box center [564, 297] width 1128 height 2533
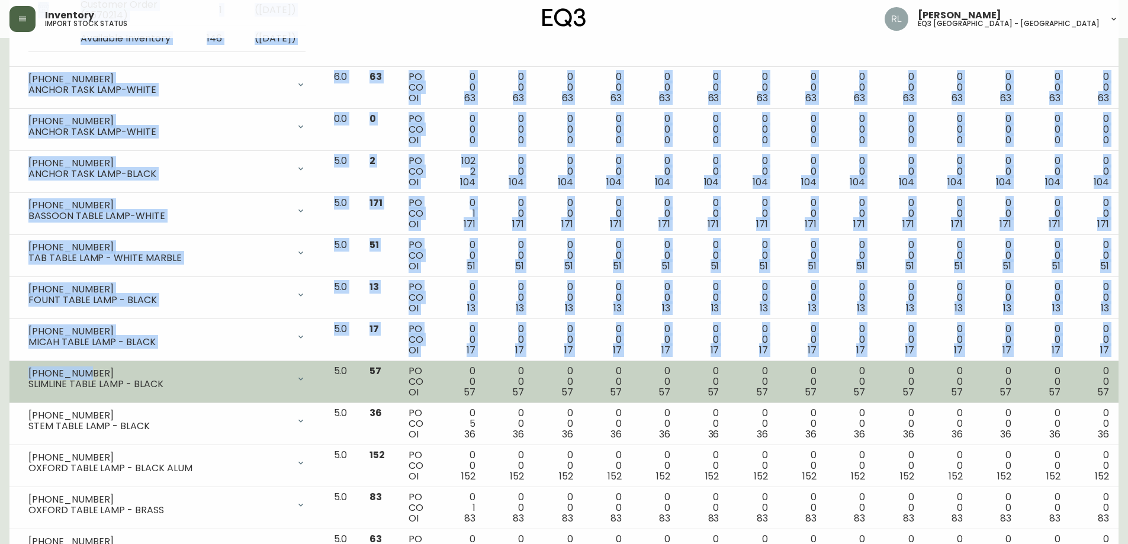
click at [83, 372] on div "[PHONE_NUMBER]" at bounding box center [158, 373] width 261 height 11
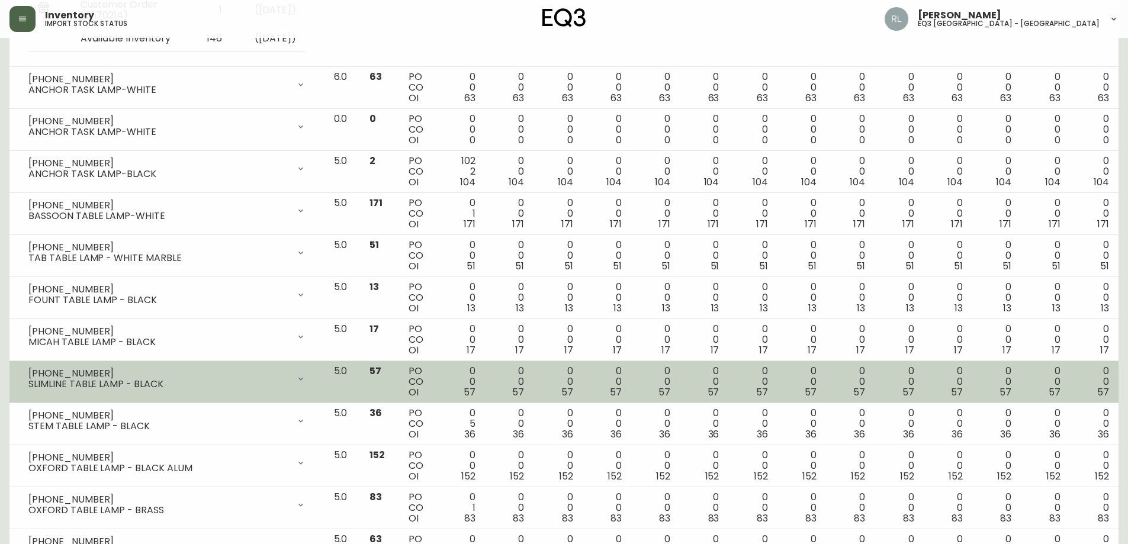
click at [88, 372] on div "[PHONE_NUMBER]" at bounding box center [158, 373] width 261 height 11
drag, startPoint x: 88, startPoint y: 372, endPoint x: 31, endPoint y: 371, distance: 57.4
click at [31, 371] on div "[PHONE_NUMBER]" at bounding box center [158, 373] width 261 height 11
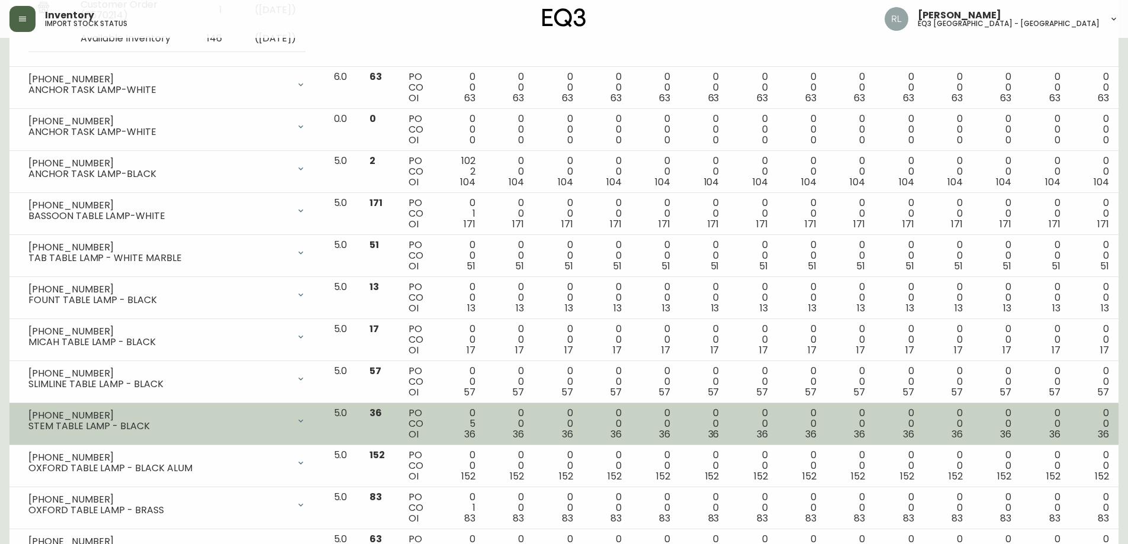
click at [83, 412] on div "[PHONE_NUMBER]" at bounding box center [158, 415] width 261 height 11
drag, startPoint x: 83, startPoint y: 412, endPoint x: 29, endPoint y: 413, distance: 53.9
click at [29, 413] on div "[PHONE_NUMBER]" at bounding box center [158, 415] width 261 height 11
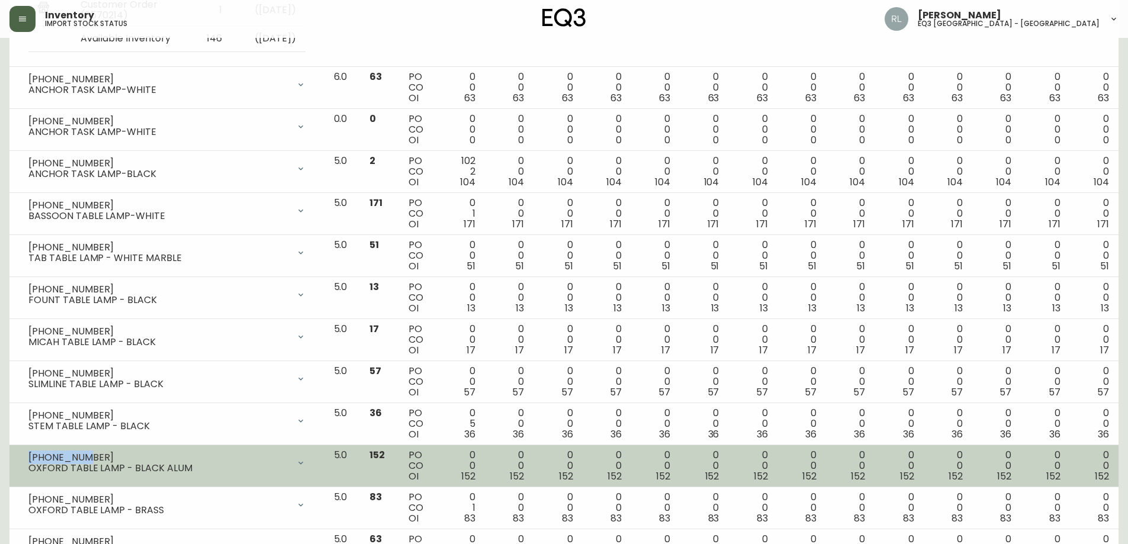
drag, startPoint x: 83, startPoint y: 455, endPoint x: 28, endPoint y: 455, distance: 55.7
click at [28, 455] on div "[PHONE_NUMBER] OXFORD TABLE LAMP - BLACK ALUM" at bounding box center [167, 463] width 296 height 26
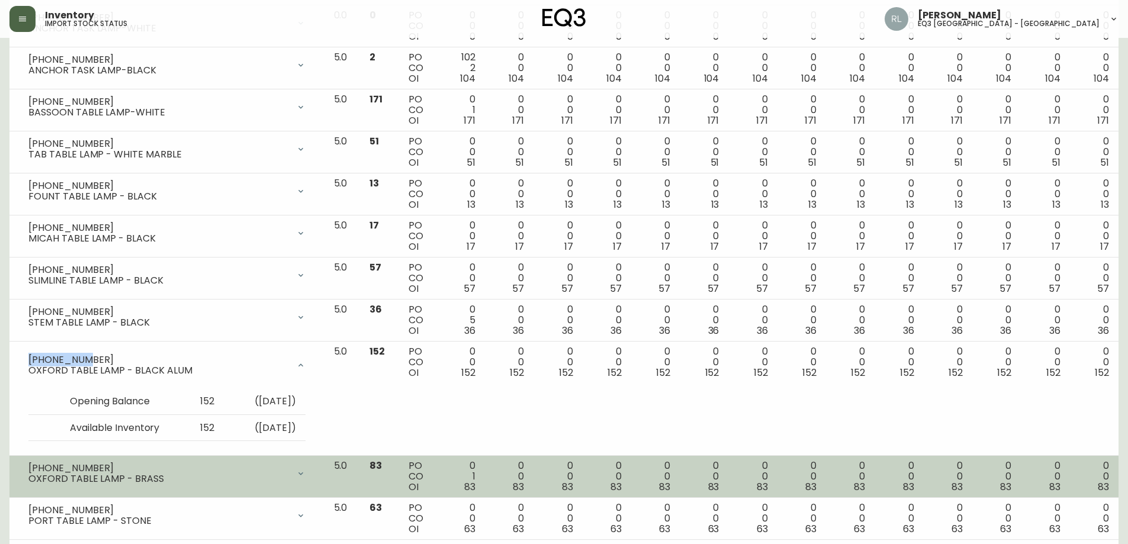
scroll to position [1184, 0]
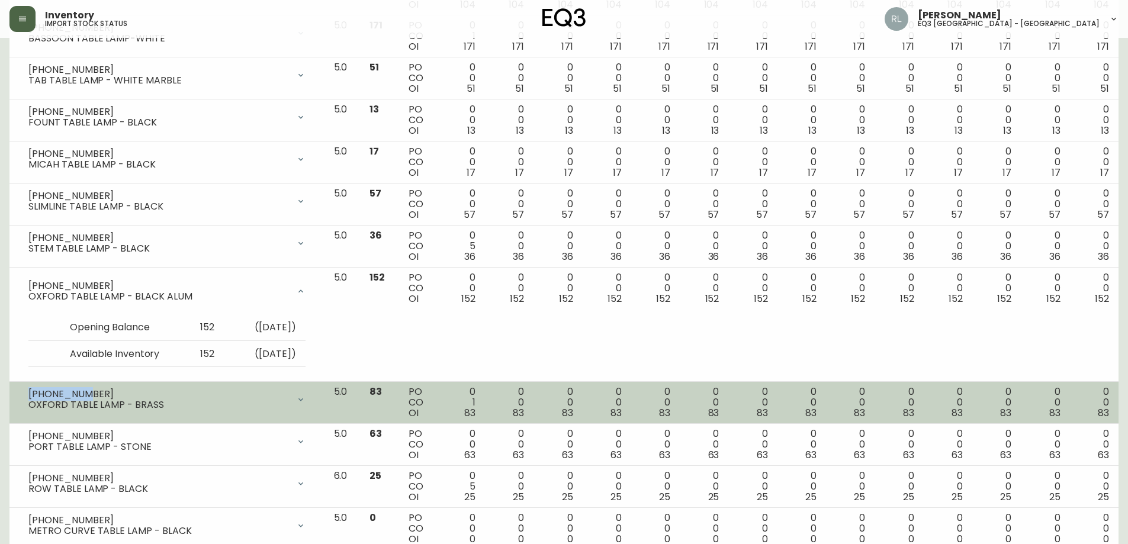
drag, startPoint x: 85, startPoint y: 394, endPoint x: 29, endPoint y: 393, distance: 55.7
click at [29, 393] on div "[PHONE_NUMBER]" at bounding box center [158, 394] width 261 height 11
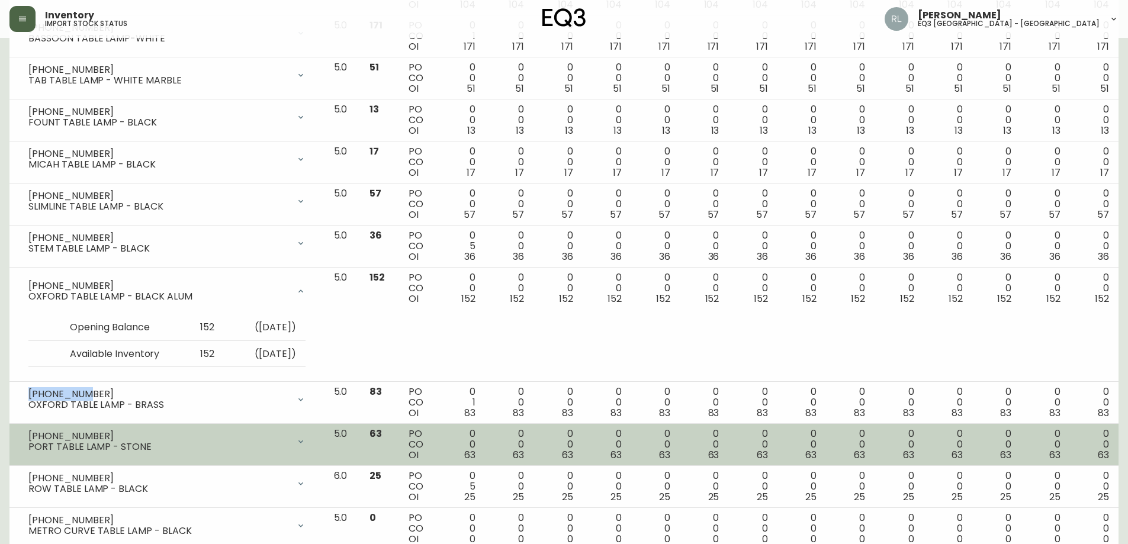
click at [85, 432] on div "[PHONE_NUMBER]" at bounding box center [158, 436] width 261 height 11
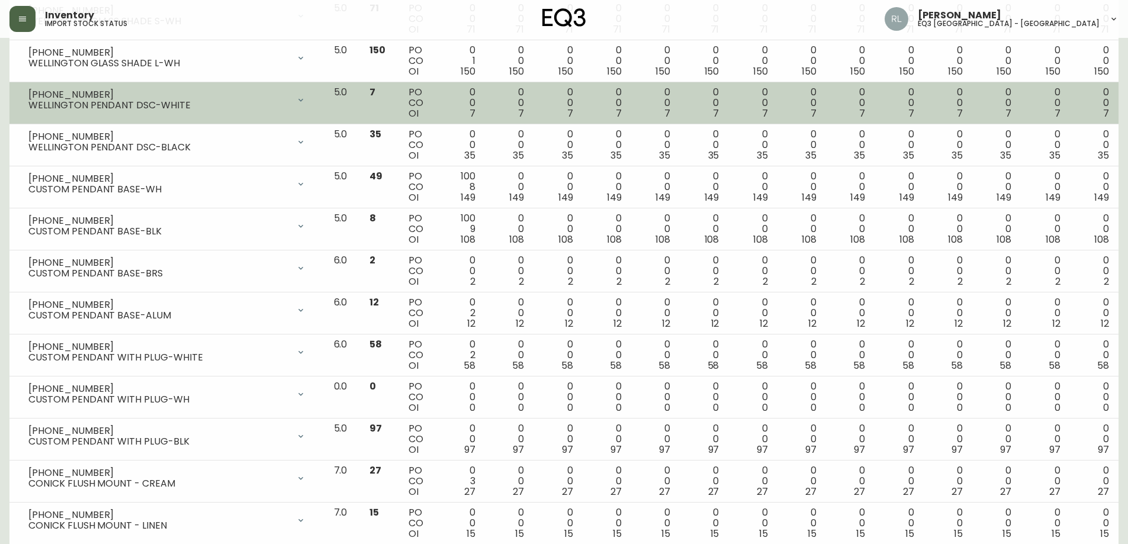
scroll to position [2099, 0]
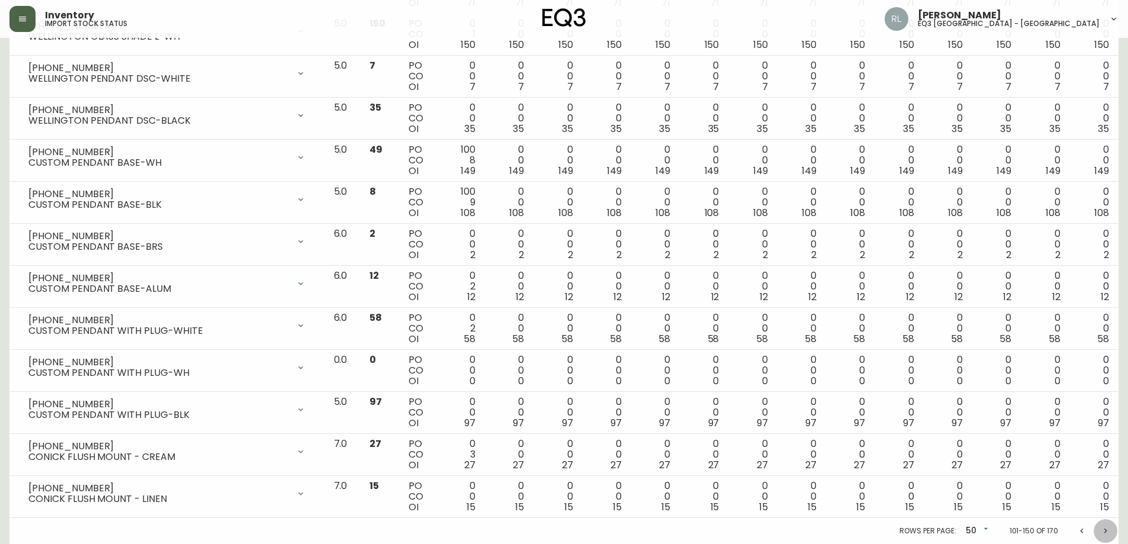
click at [1107, 533] on icon "Next page" at bounding box center [1105, 530] width 9 height 9
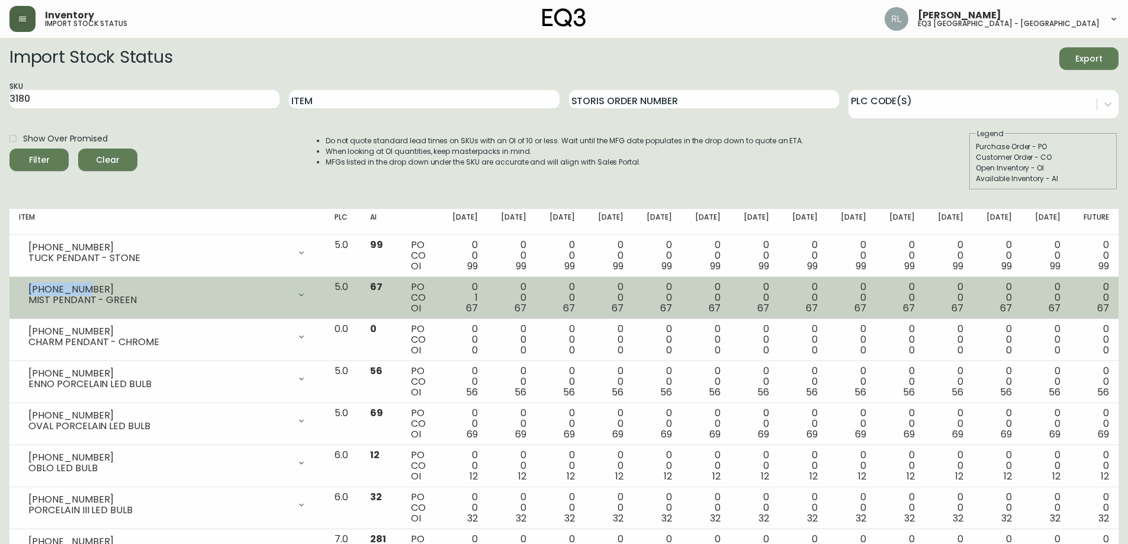
drag, startPoint x: 76, startPoint y: 286, endPoint x: 23, endPoint y: 282, distance: 54.0
click at [23, 282] on div "[PHONE_NUMBER] MIST PENDANT - GREEN" at bounding box center [167, 295] width 297 height 26
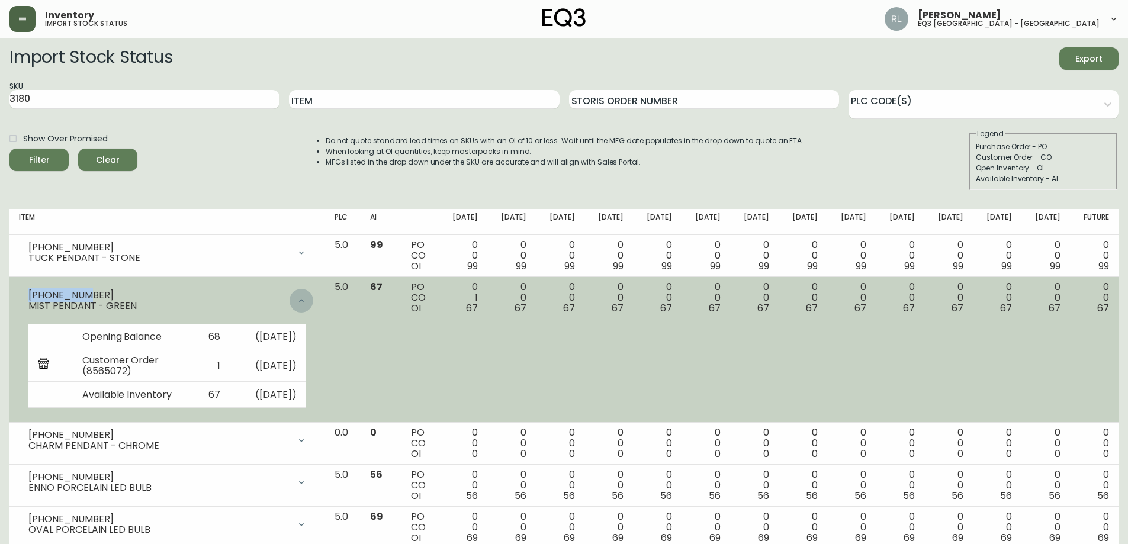
click at [306, 297] on icon at bounding box center [301, 300] width 9 height 9
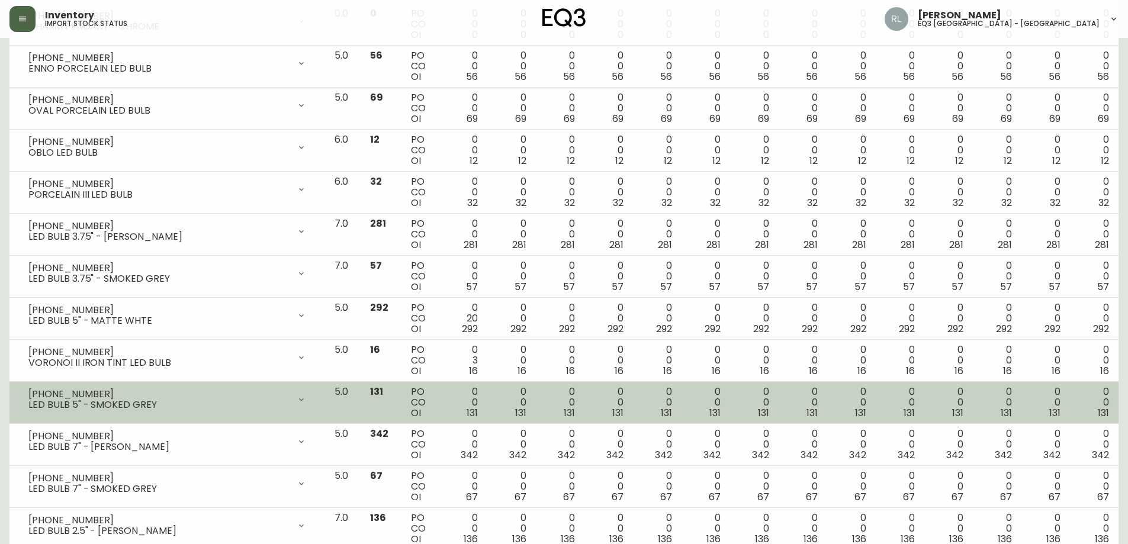
scroll to position [262, 0]
